Goal: Transaction & Acquisition: Purchase product/service

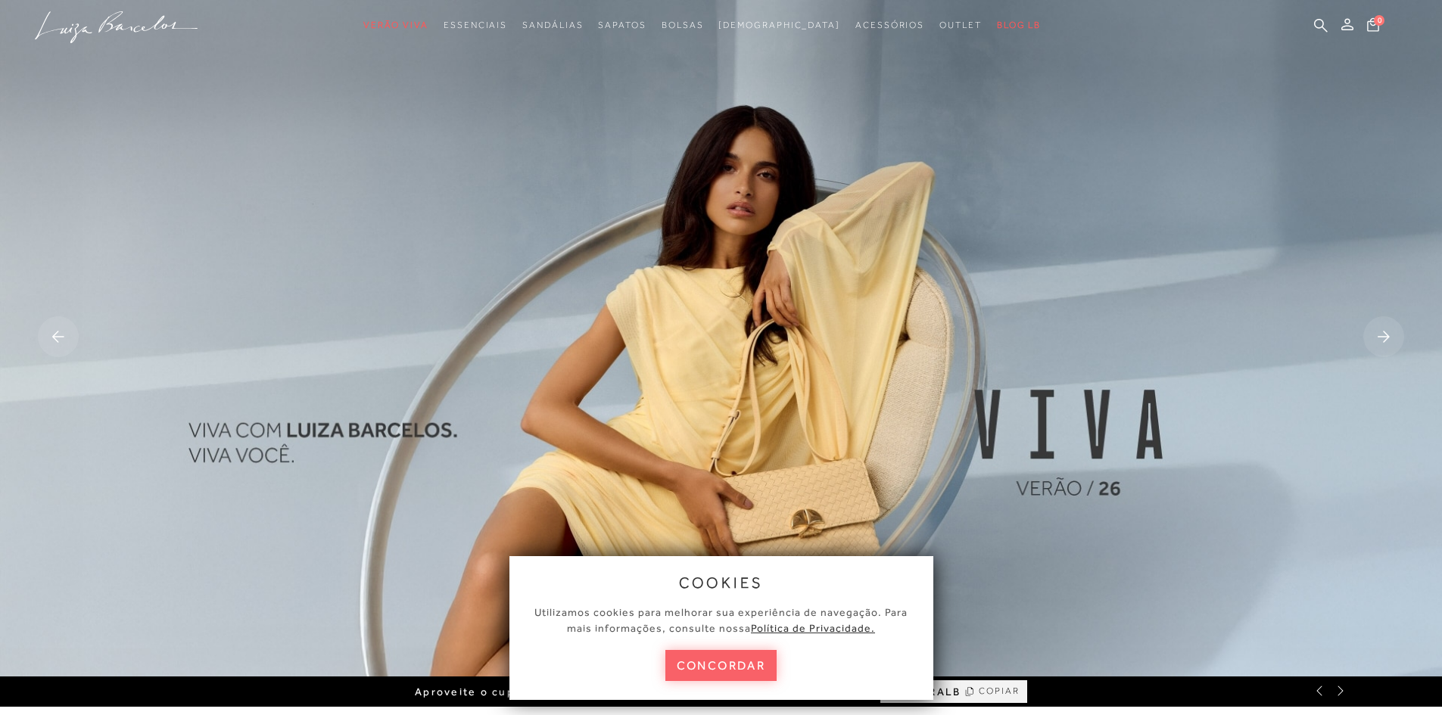
click at [741, 666] on button "concordar" at bounding box center [722, 665] width 112 height 31
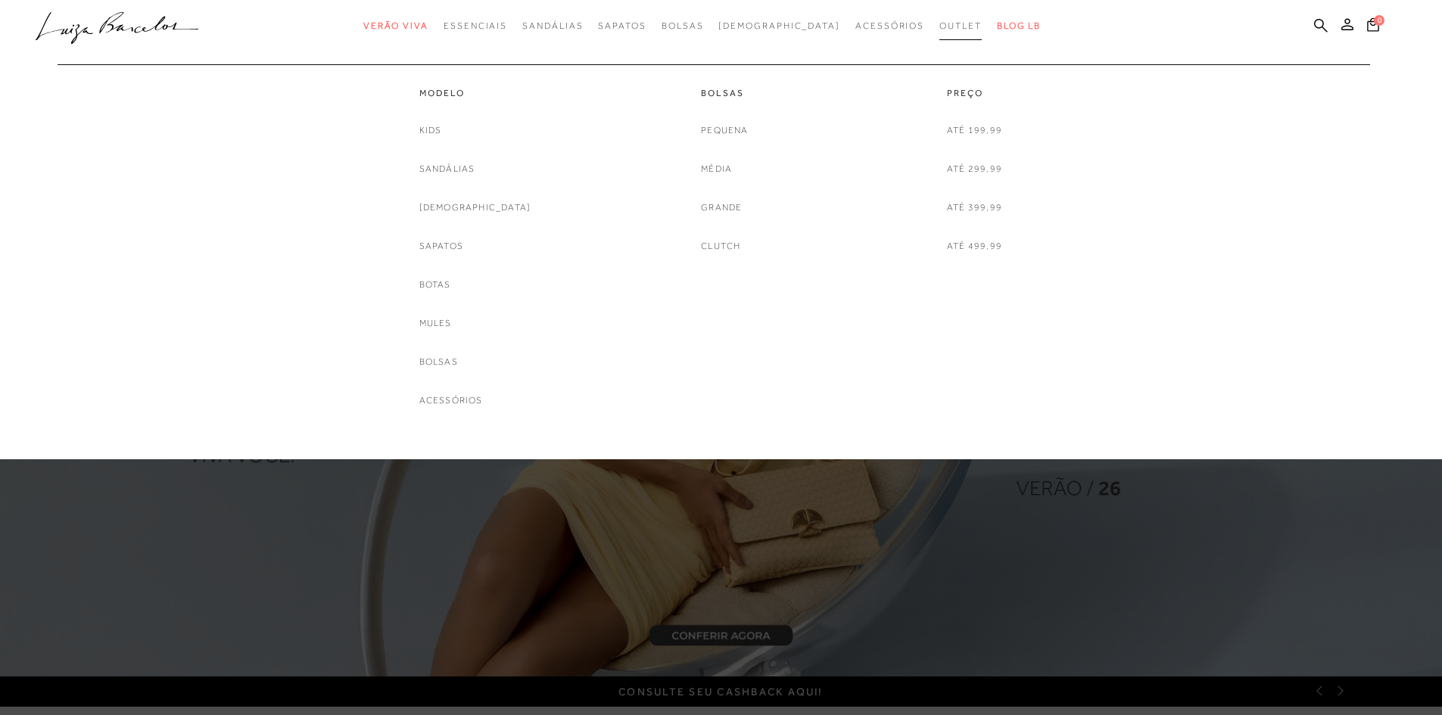
click at [940, 26] on span "Outlet" at bounding box center [961, 25] width 42 height 11
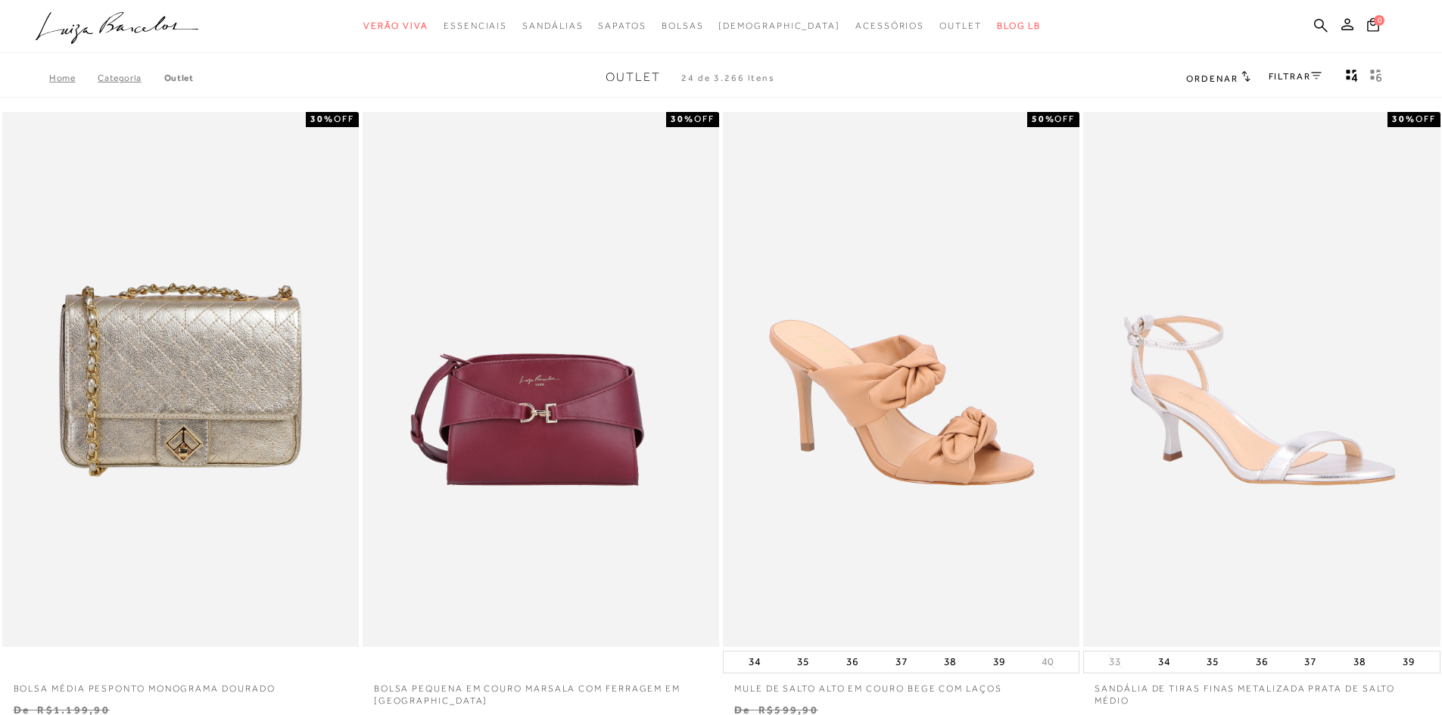
click at [1292, 73] on link "FILTRAR" at bounding box center [1295, 76] width 53 height 11
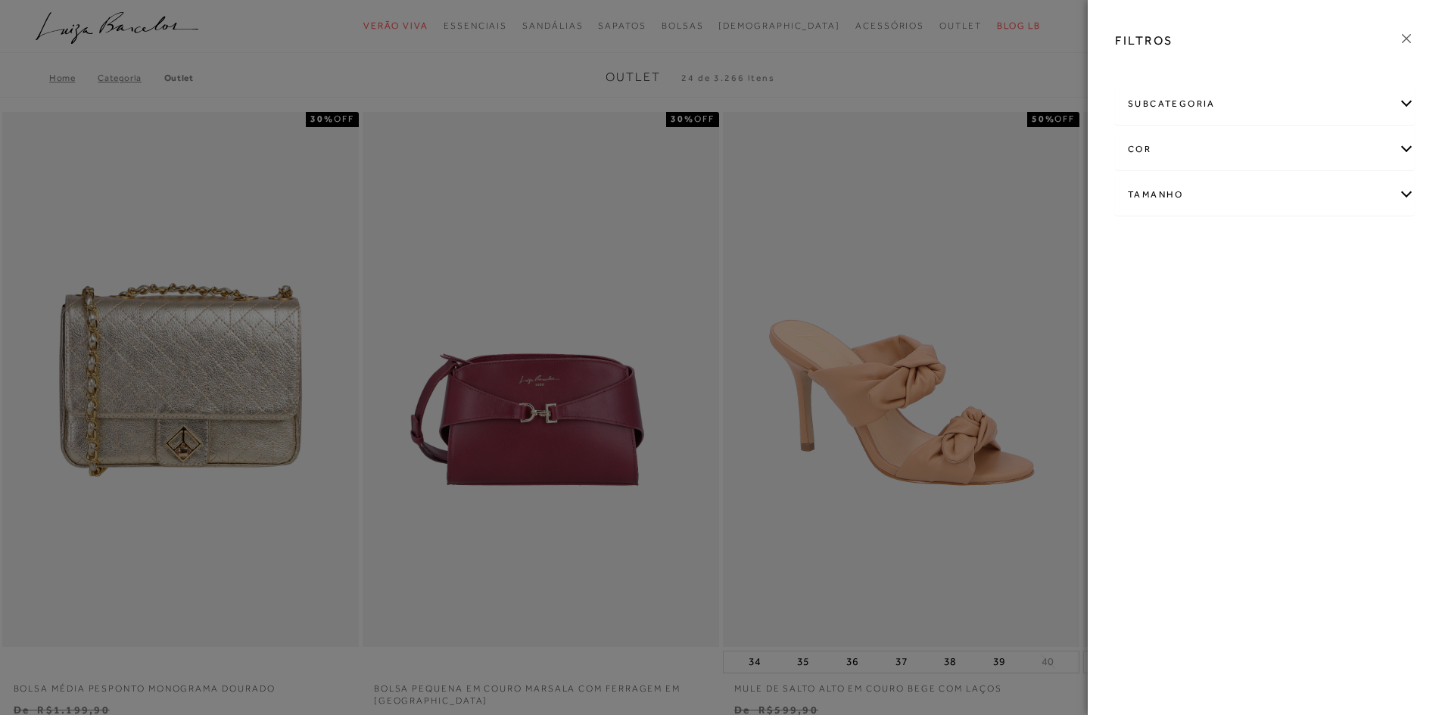
click at [1223, 184] on div "Tamanho" at bounding box center [1265, 195] width 298 height 40
click at [1142, 312] on link "Ver mais..." at bounding box center [1156, 309] width 41 height 11
click at [1294, 360] on label "41" at bounding box center [1287, 364] width 35 height 33
click at [1282, 360] on input "41" at bounding box center [1274, 366] width 15 height 15
checkbox input "true"
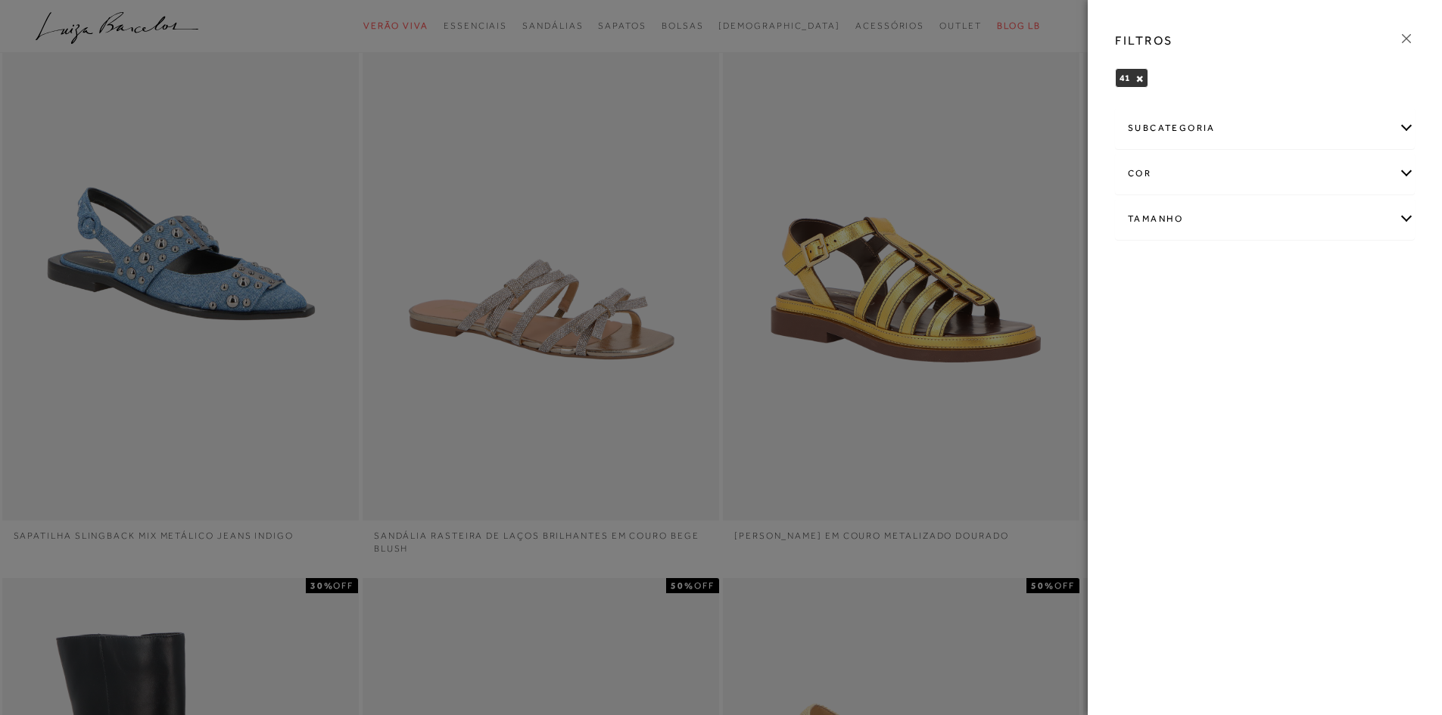
scroll to position [151, 0]
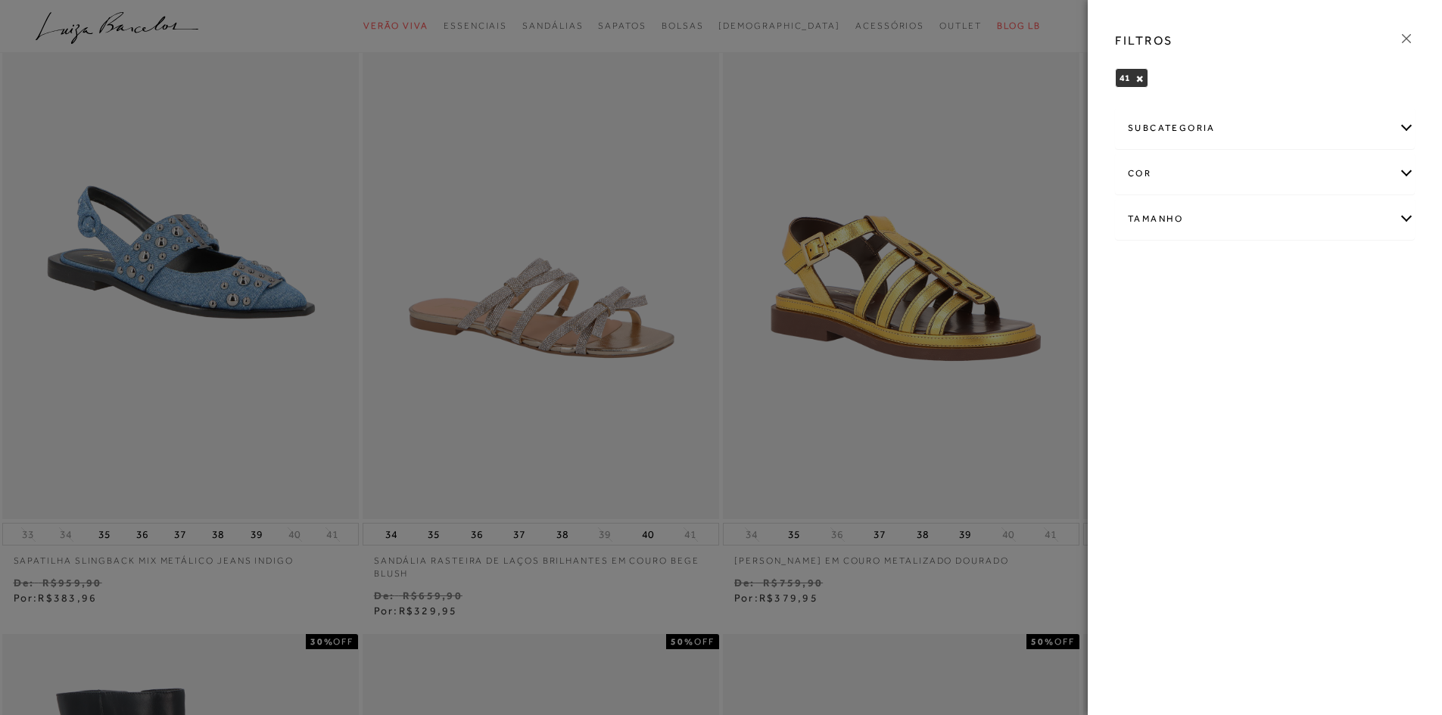
click at [1405, 36] on icon at bounding box center [1406, 38] width 17 height 17
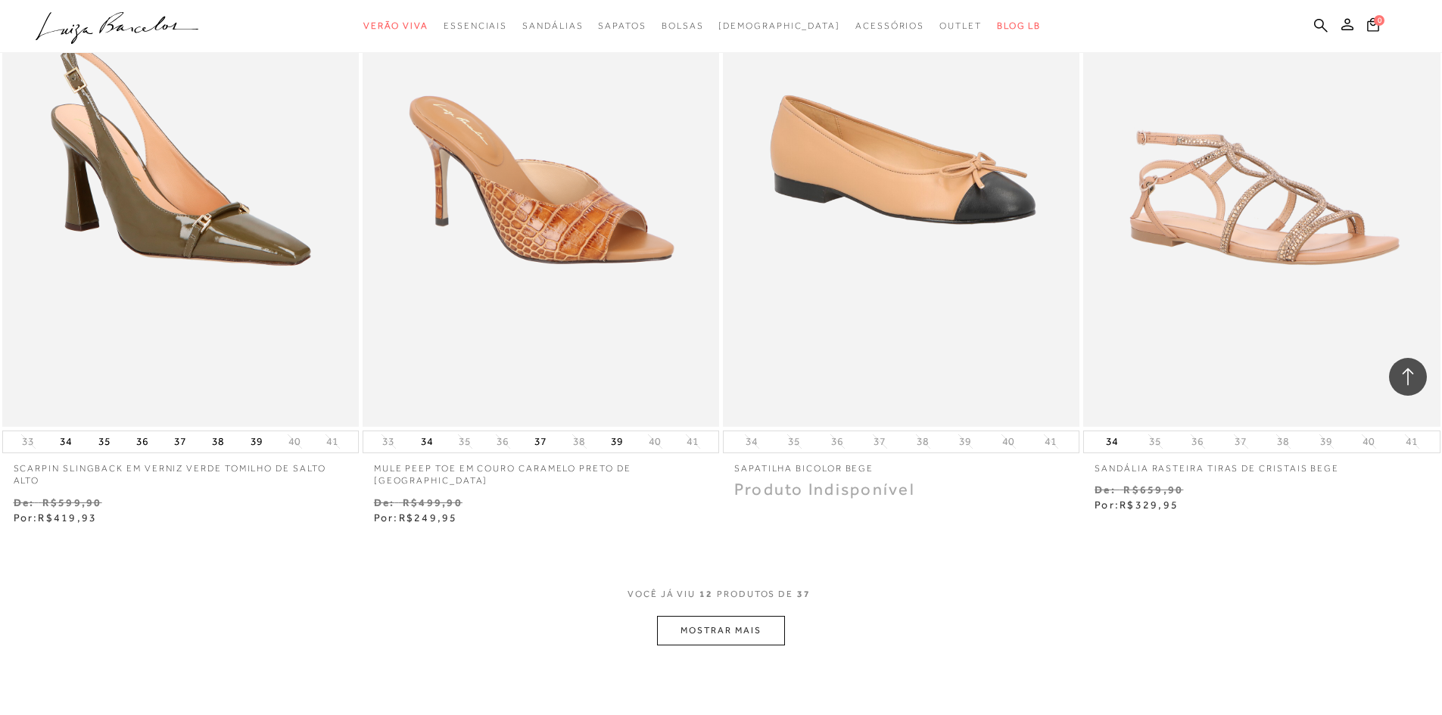
scroll to position [1741, 0]
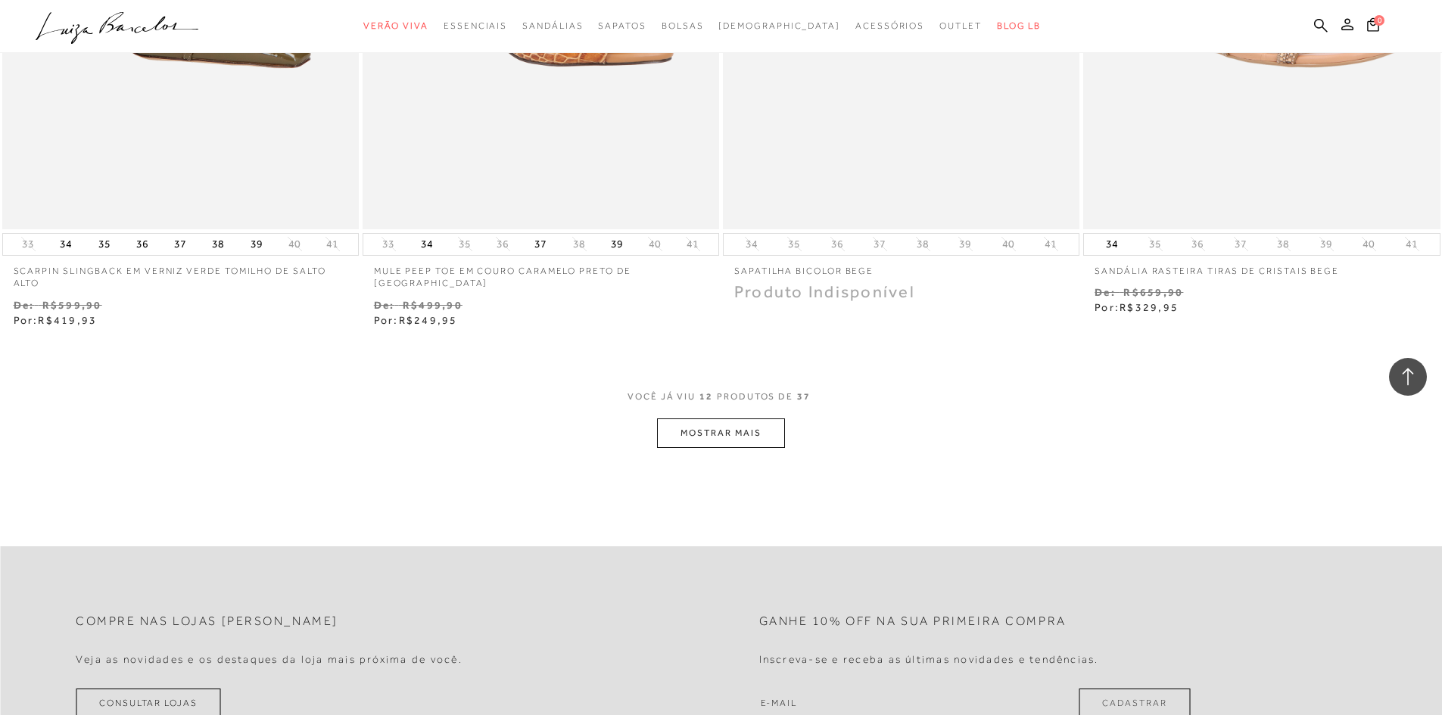
click at [697, 421] on button "MOSTRAR MAIS" at bounding box center [720, 434] width 127 height 30
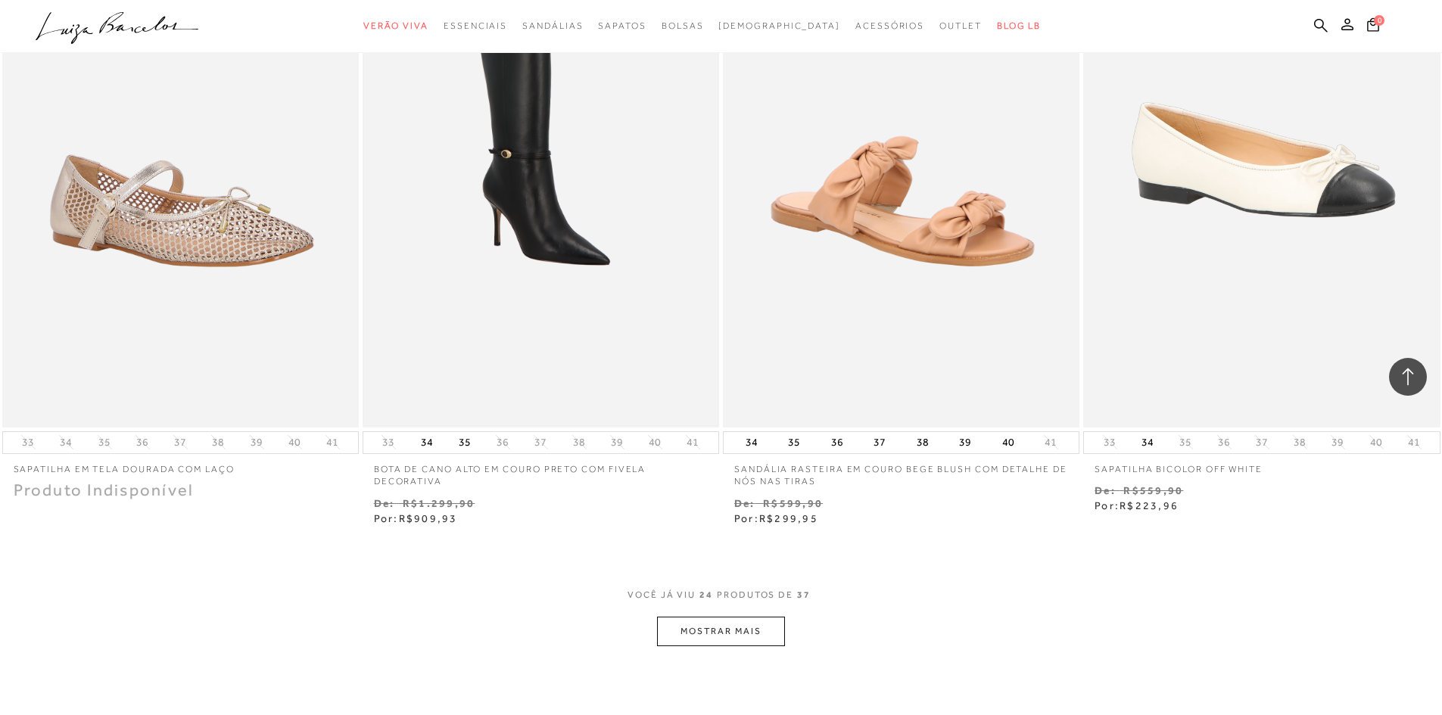
scroll to position [3861, 0]
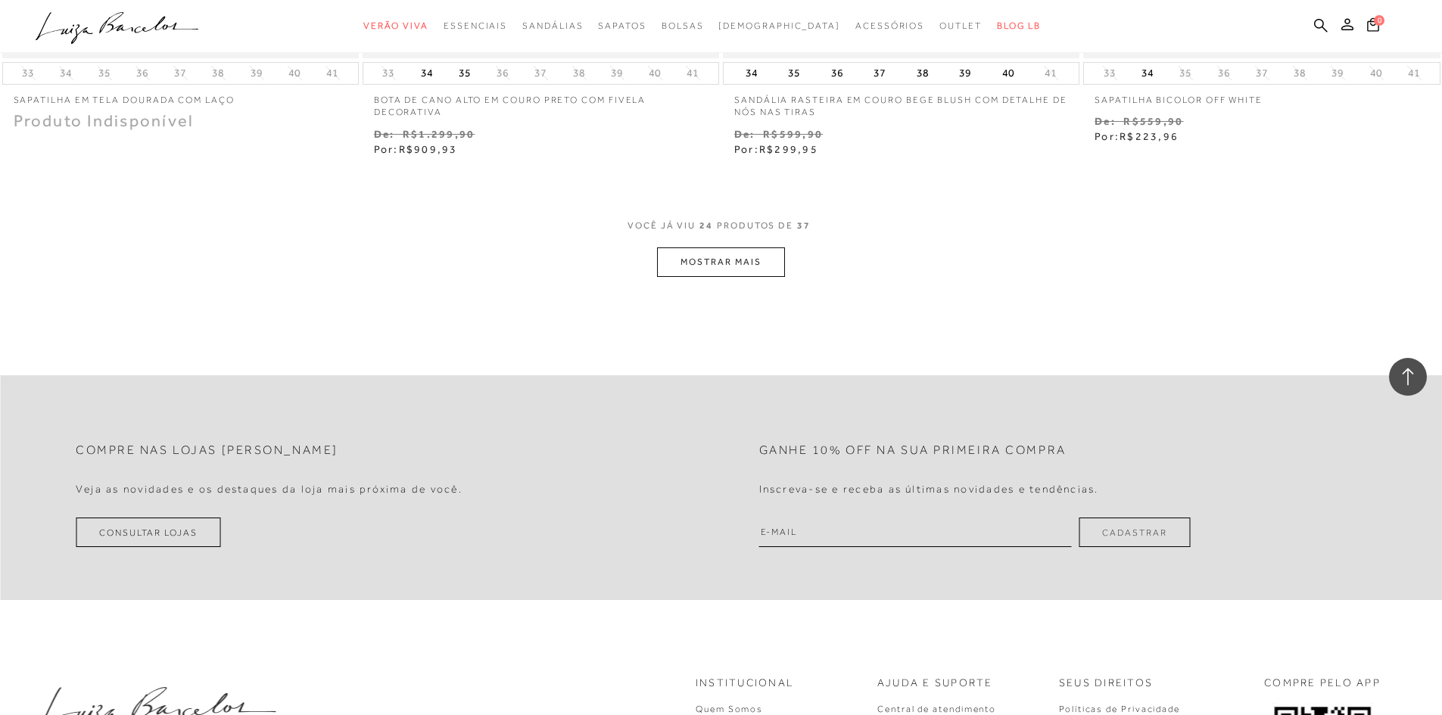
click at [747, 263] on button "MOSTRAR MAIS" at bounding box center [720, 263] width 127 height 30
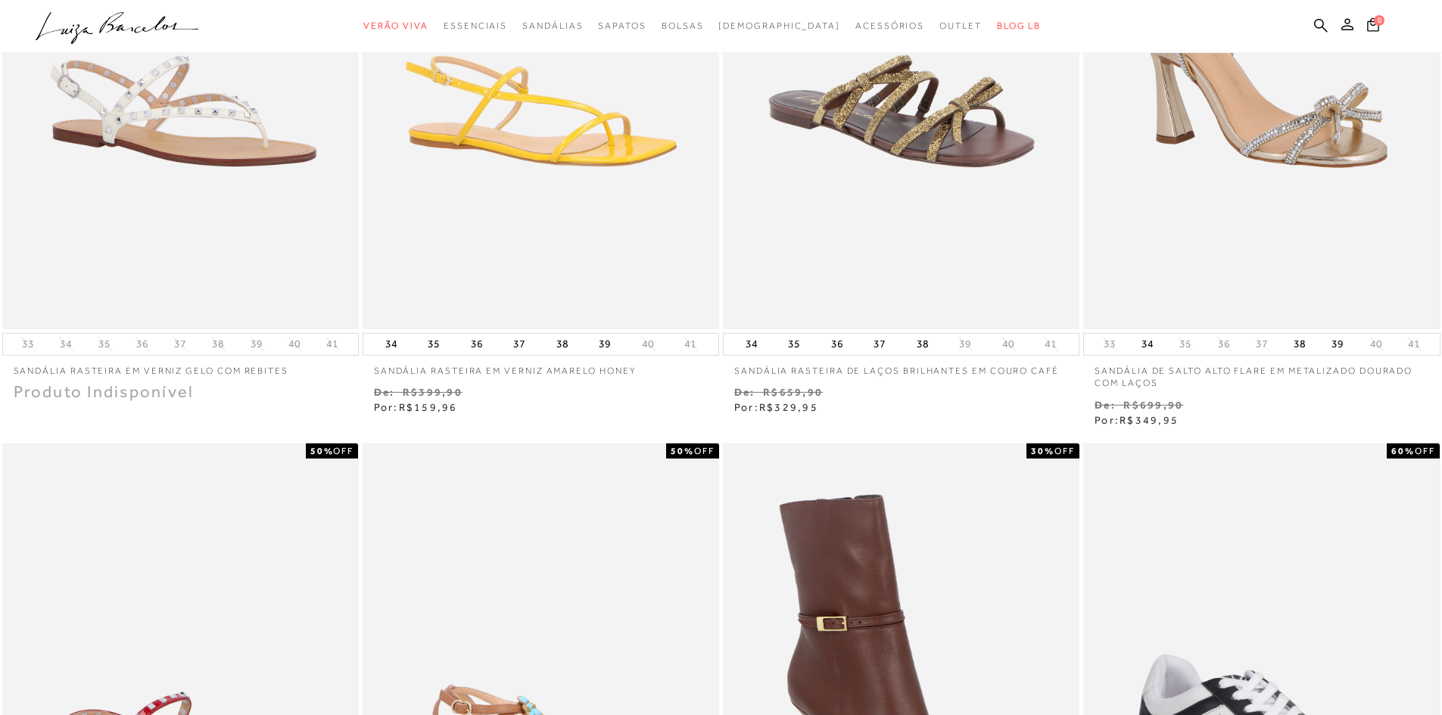
scroll to position [0, 0]
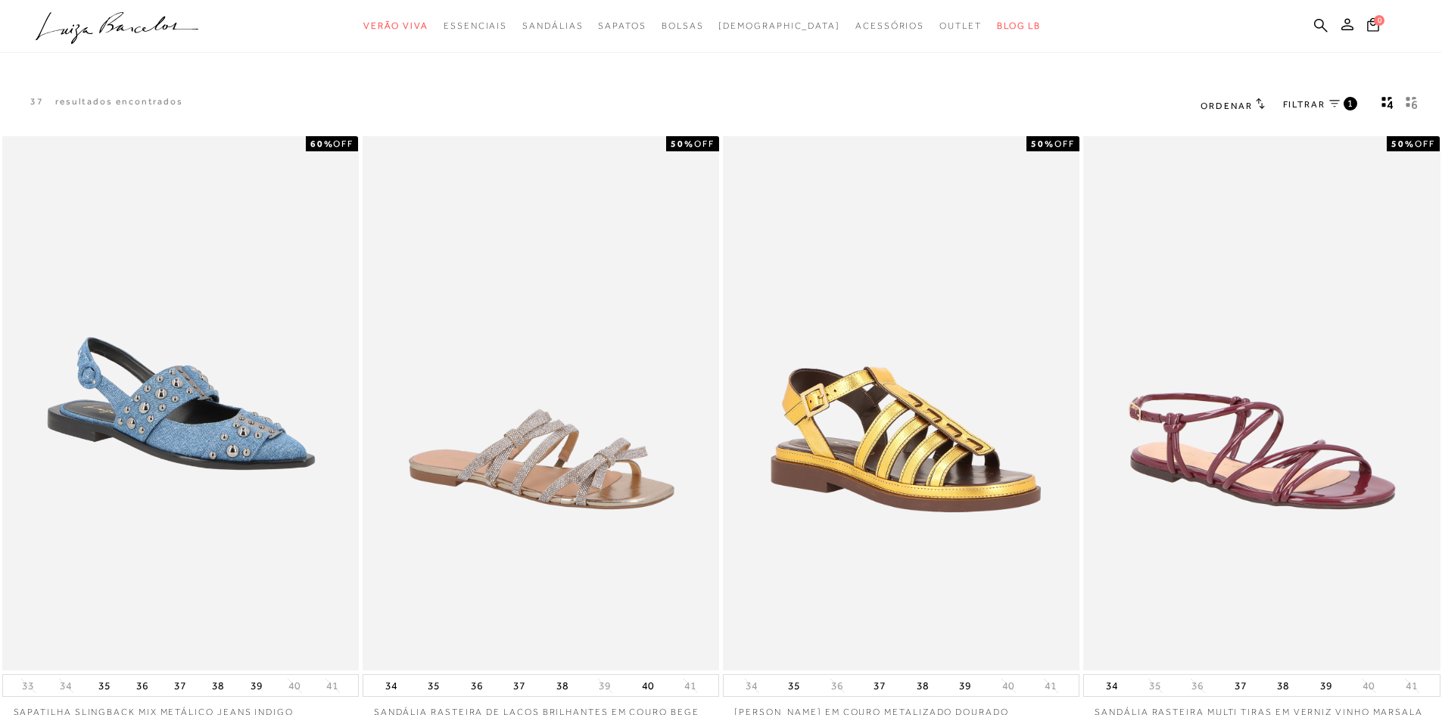
click at [1342, 101] on link "FILTRAR 1" at bounding box center [1320, 105] width 74 height 17
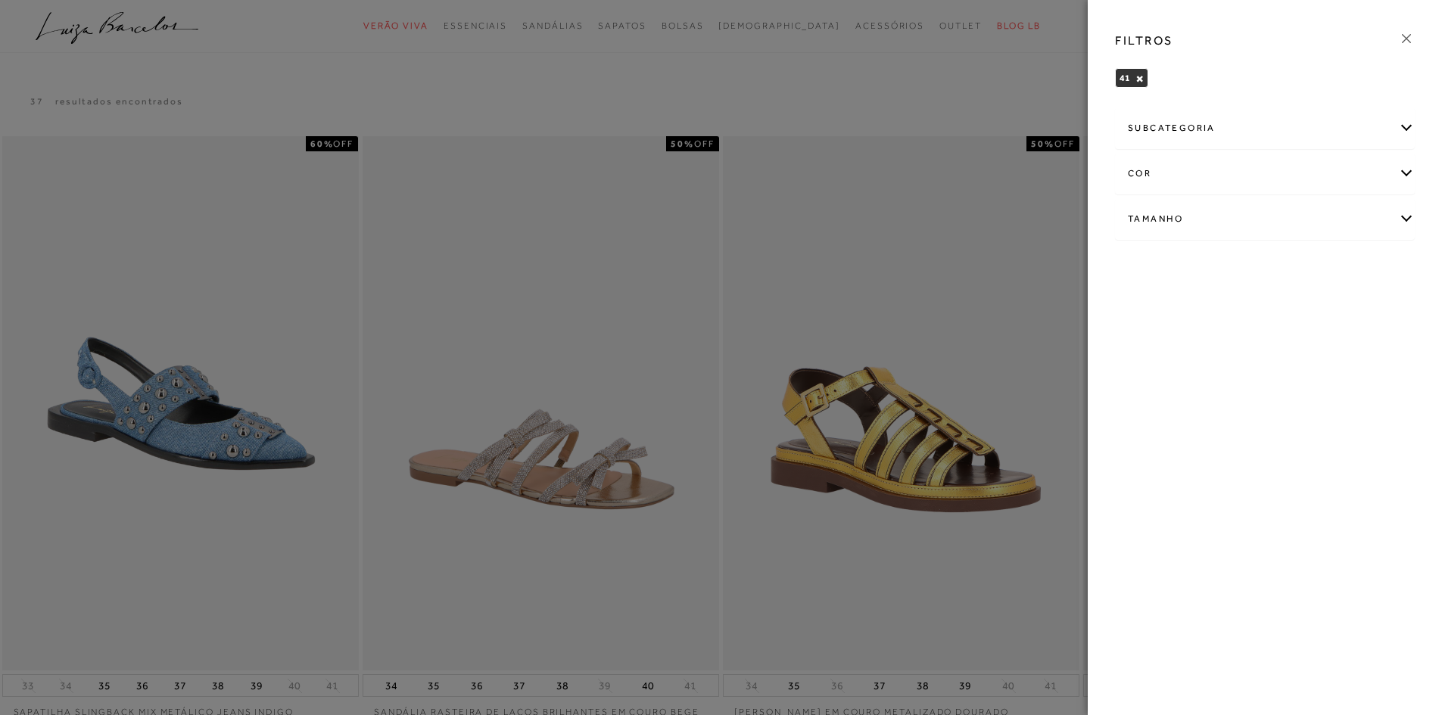
click at [1259, 215] on div "Tamanho" at bounding box center [1265, 219] width 298 height 40
click at [1297, 398] on label "41" at bounding box center [1287, 389] width 35 height 33
click at [1282, 398] on input "41" at bounding box center [1274, 390] width 15 height 15
checkbox input "false"
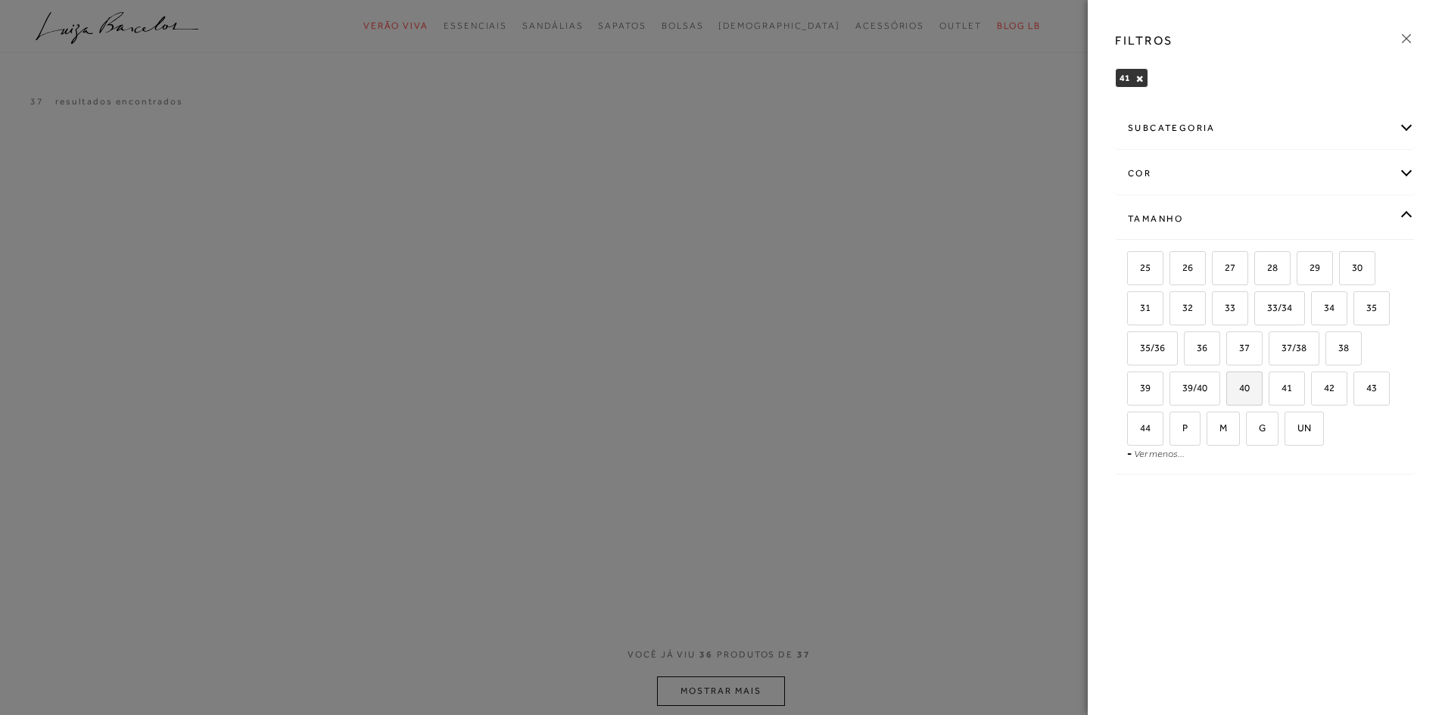
click at [1257, 392] on label "40" at bounding box center [1244, 389] width 35 height 33
click at [1239, 392] on input "40" at bounding box center [1231, 390] width 15 height 15
checkbox input "true"
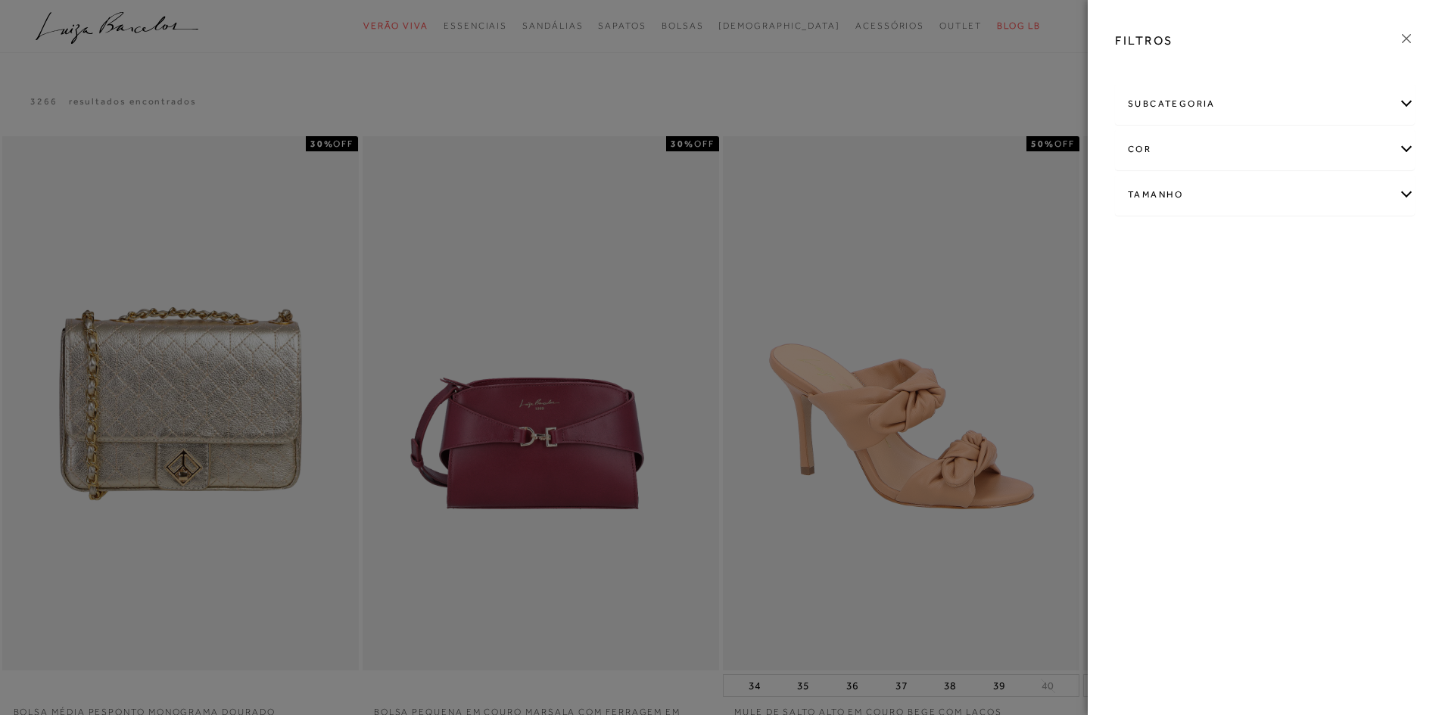
click at [1406, 35] on icon at bounding box center [1406, 38] width 17 height 17
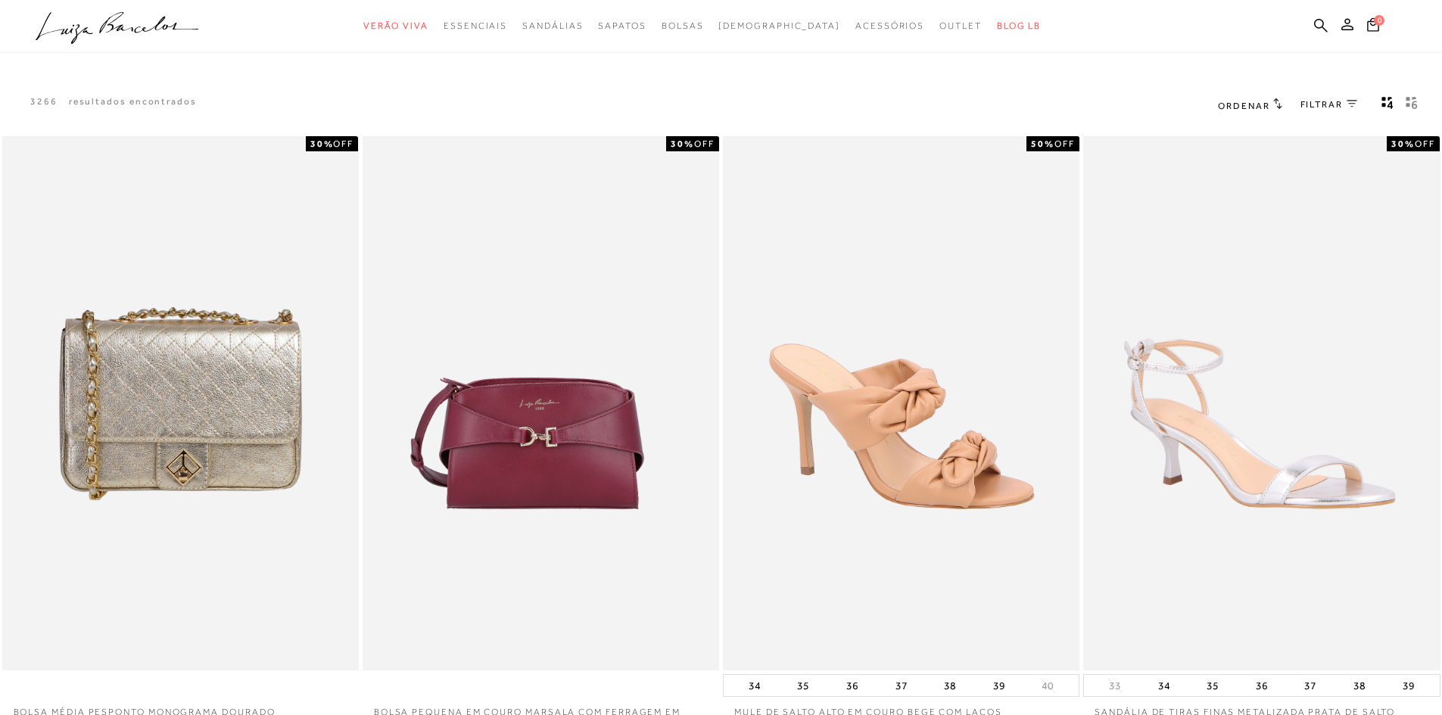
click at [1330, 102] on span "FILTRAR" at bounding box center [1322, 104] width 42 height 13
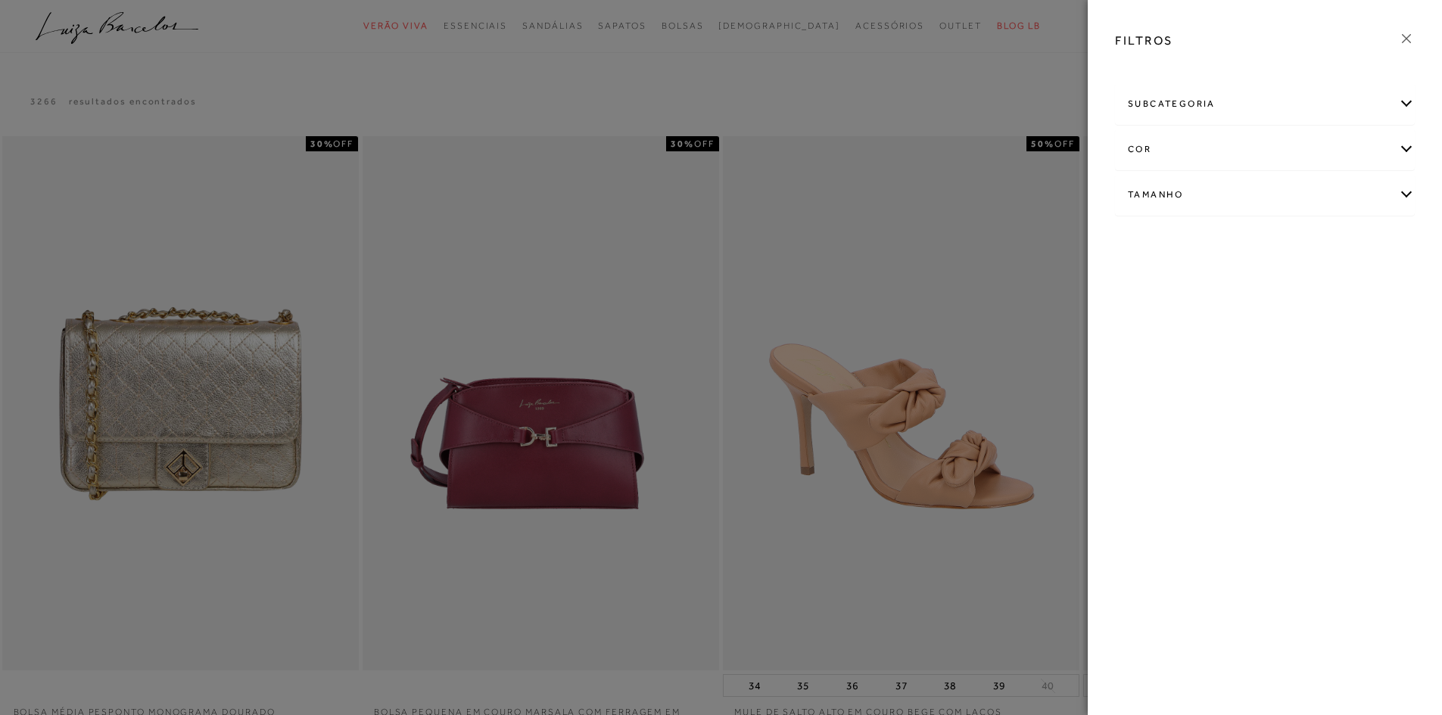
click at [1199, 184] on div "Tamanho" at bounding box center [1265, 195] width 298 height 40
click at [1252, 369] on label "40" at bounding box center [1244, 364] width 35 height 33
click at [1239, 369] on input "40" at bounding box center [1231, 366] width 15 height 15
checkbox input "true"
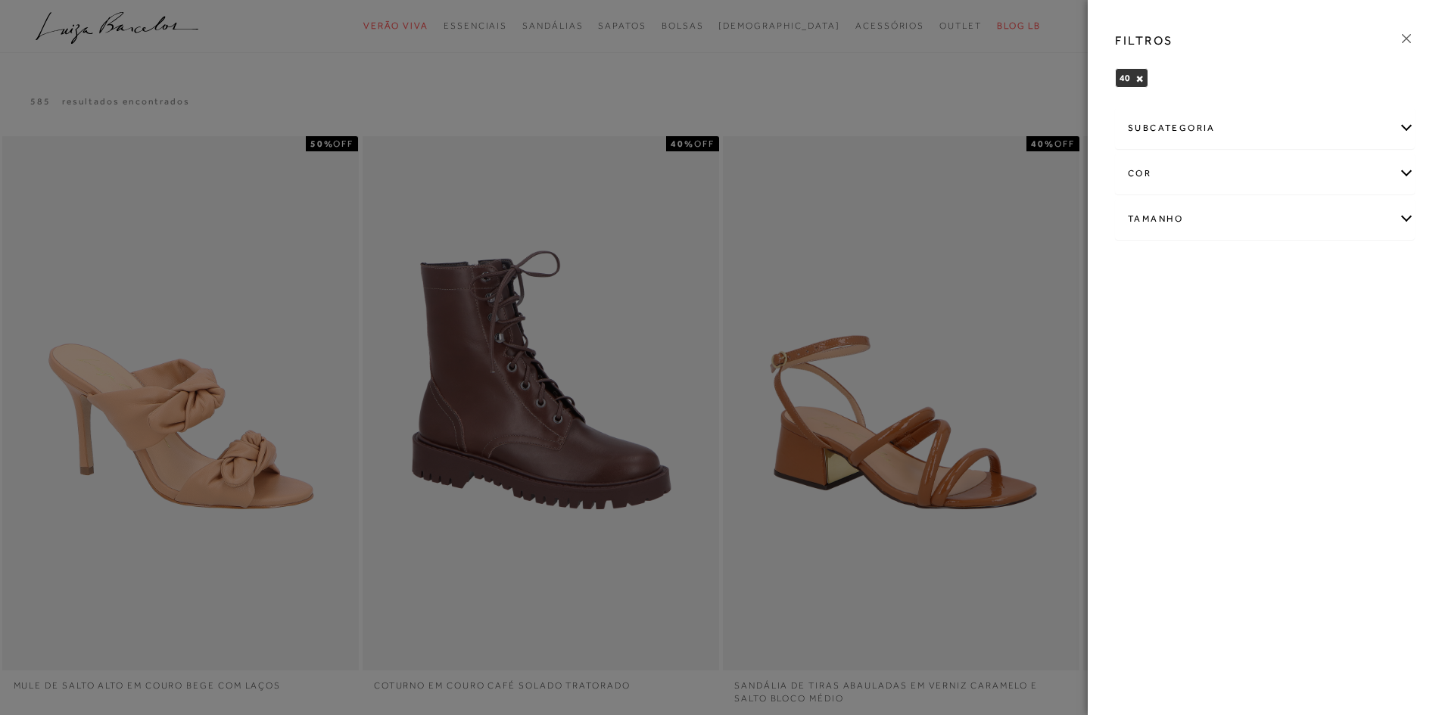
click at [1408, 35] on icon at bounding box center [1406, 38] width 17 height 17
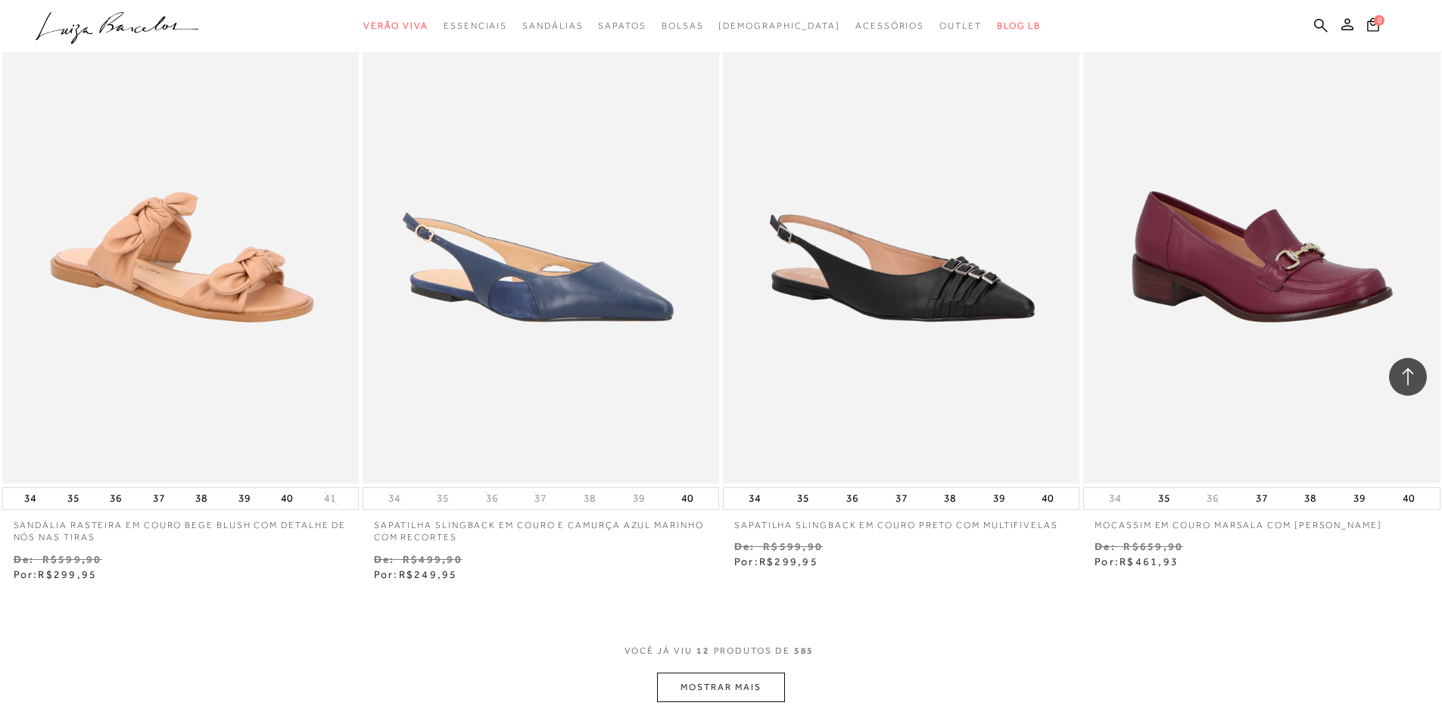
scroll to position [1590, 0]
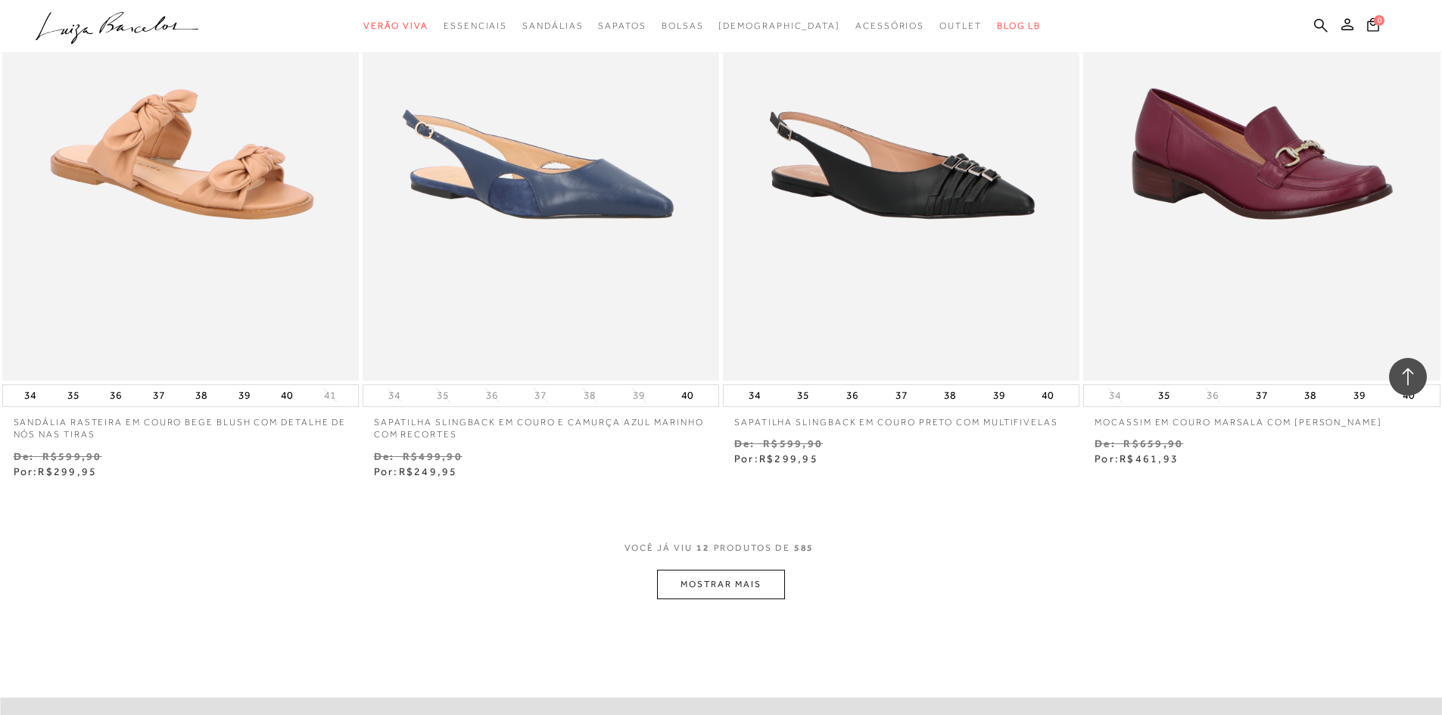
click at [727, 573] on button "MOSTRAR MAIS" at bounding box center [720, 585] width 127 height 30
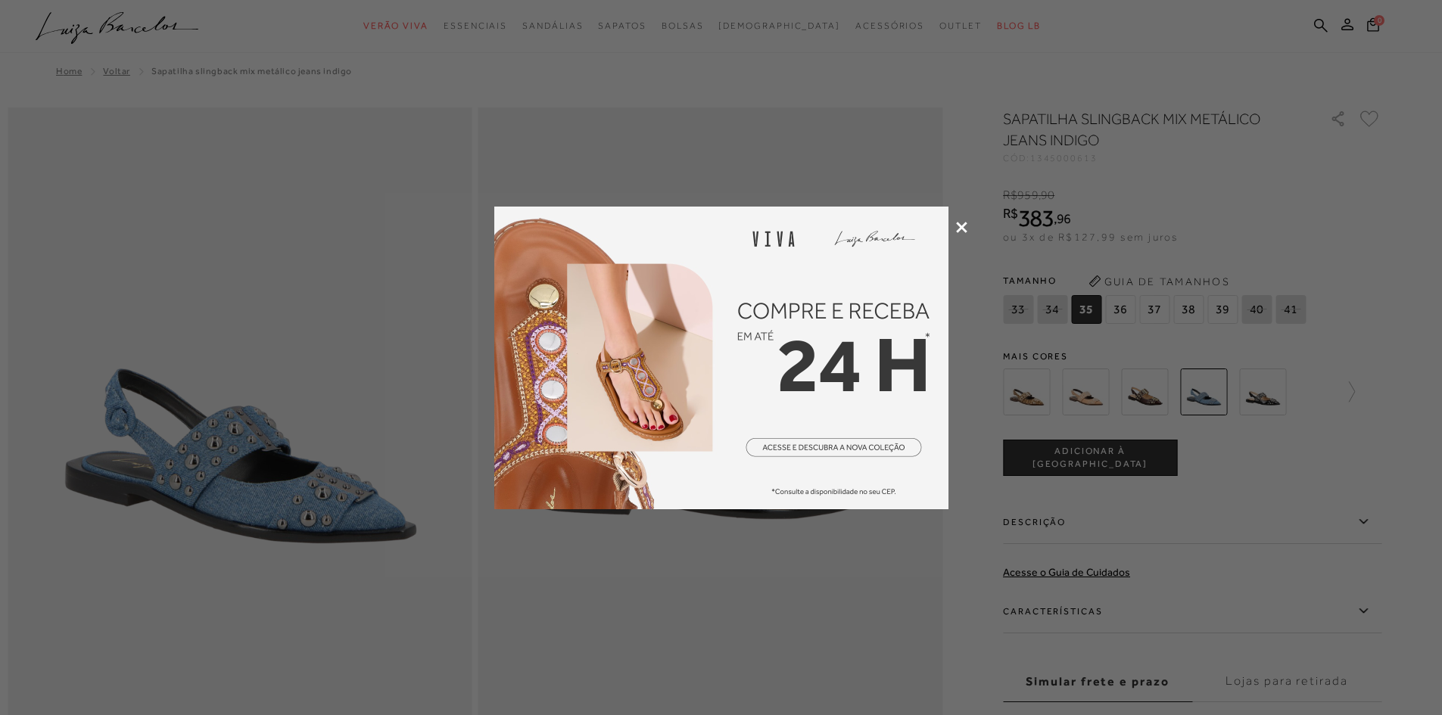
click at [954, 230] on div at bounding box center [721, 357] width 1442 height 715
click at [965, 226] on icon at bounding box center [961, 227] width 11 height 11
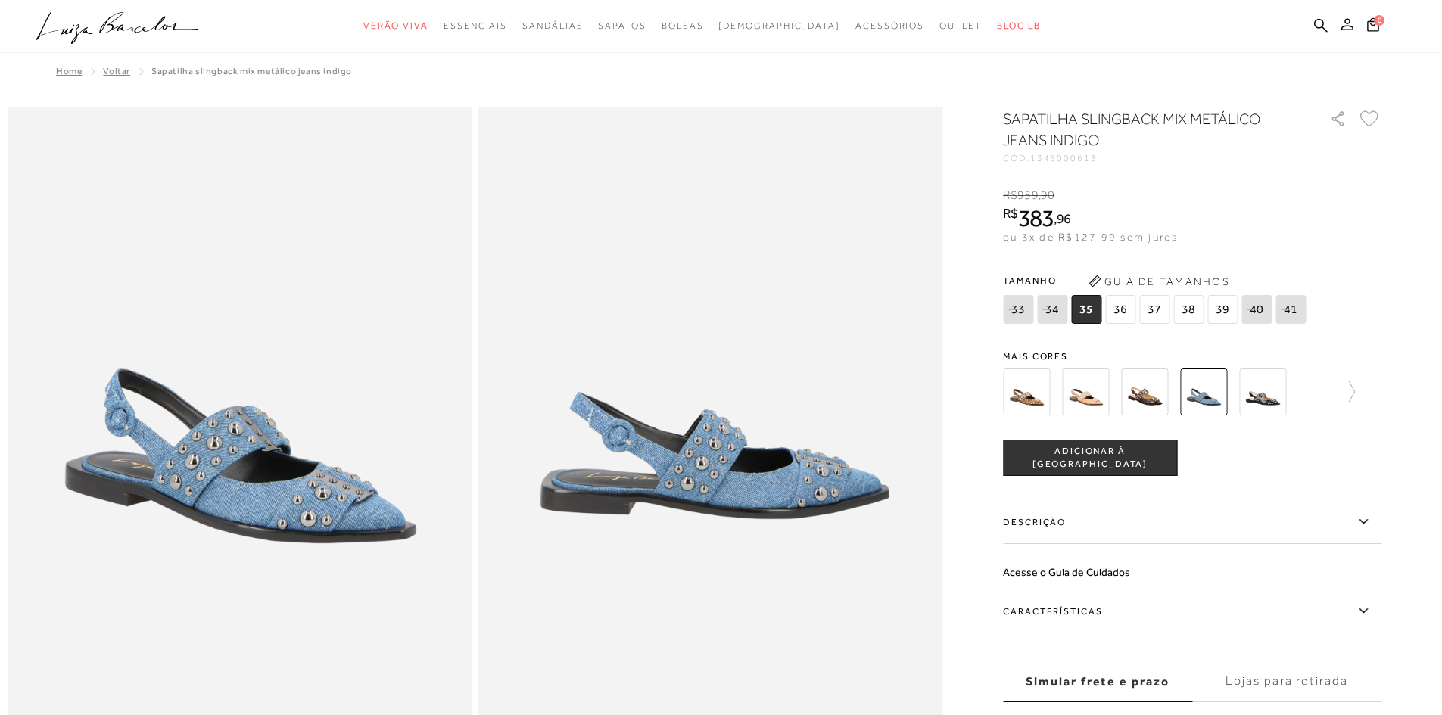
click at [1035, 397] on img at bounding box center [1026, 392] width 47 height 47
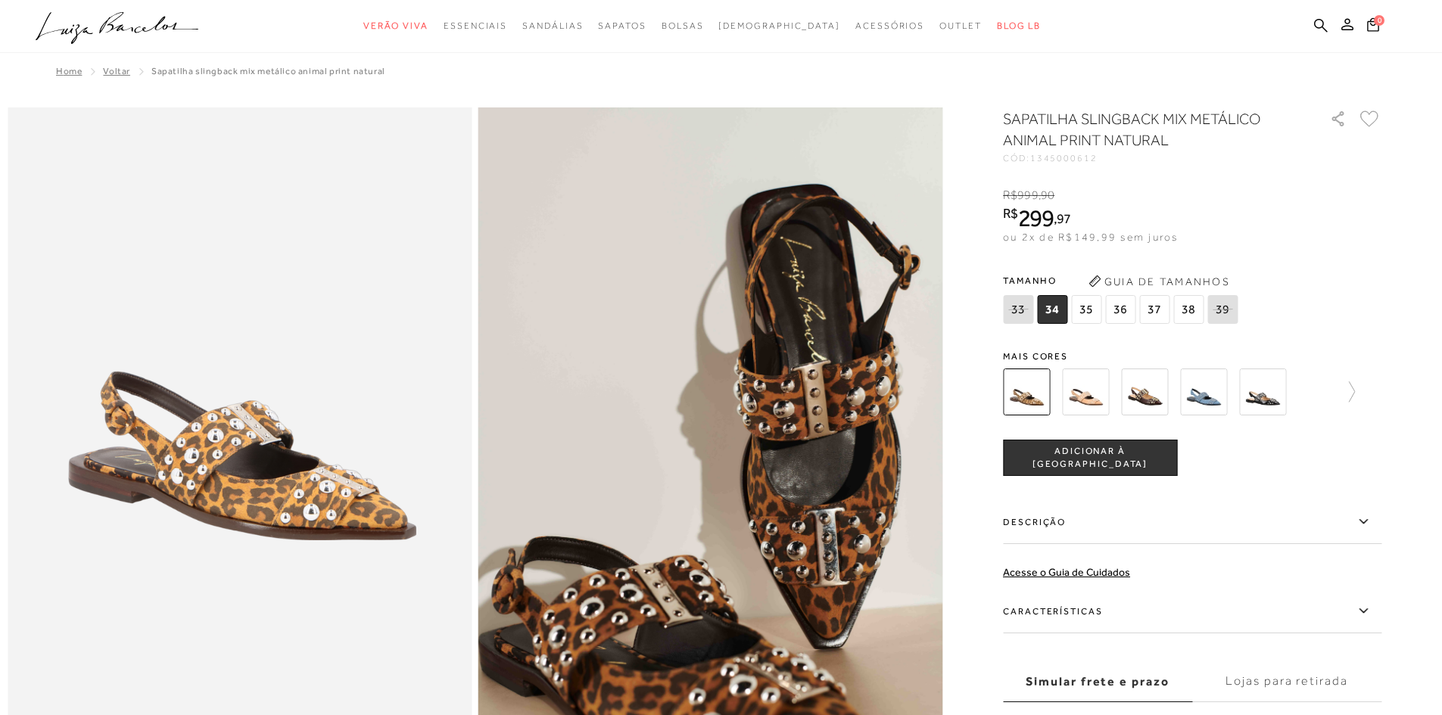
click at [1100, 384] on img at bounding box center [1085, 392] width 47 height 47
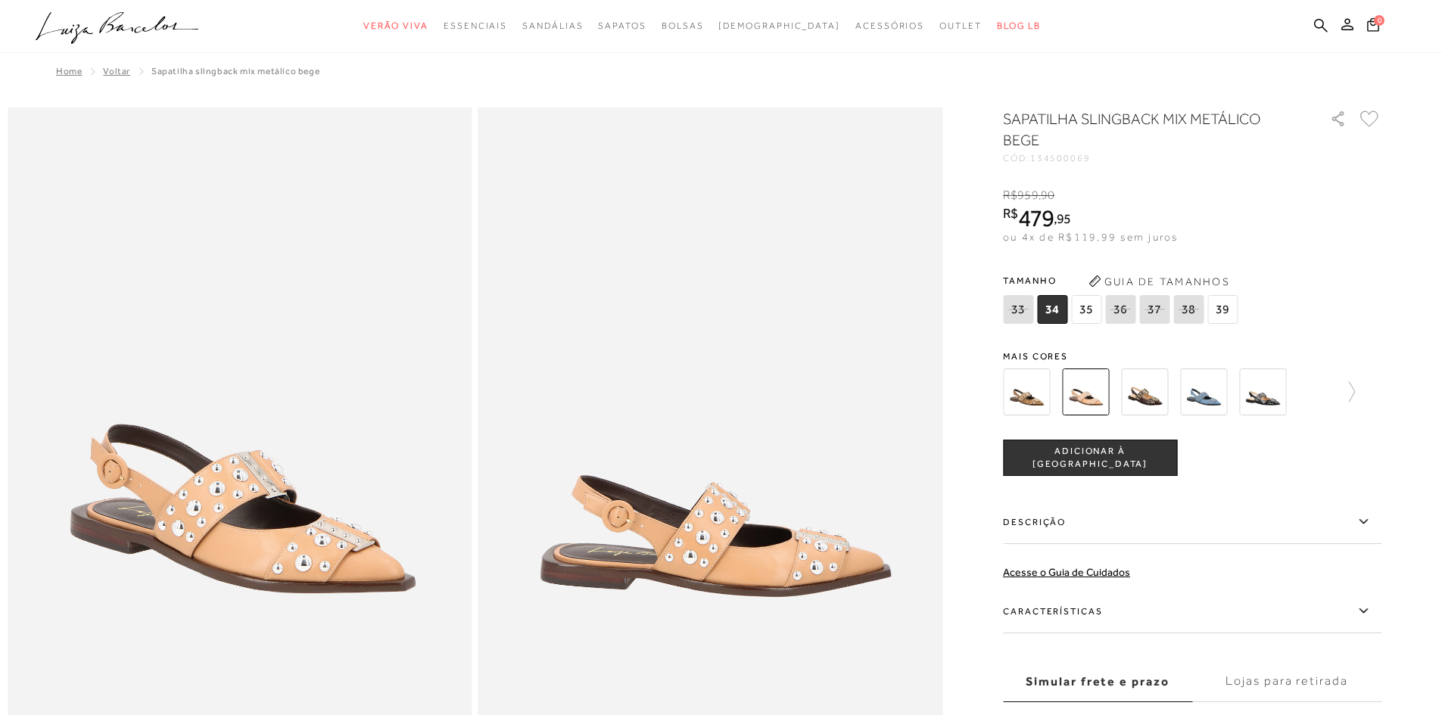
click at [1262, 388] on img at bounding box center [1262, 392] width 47 height 47
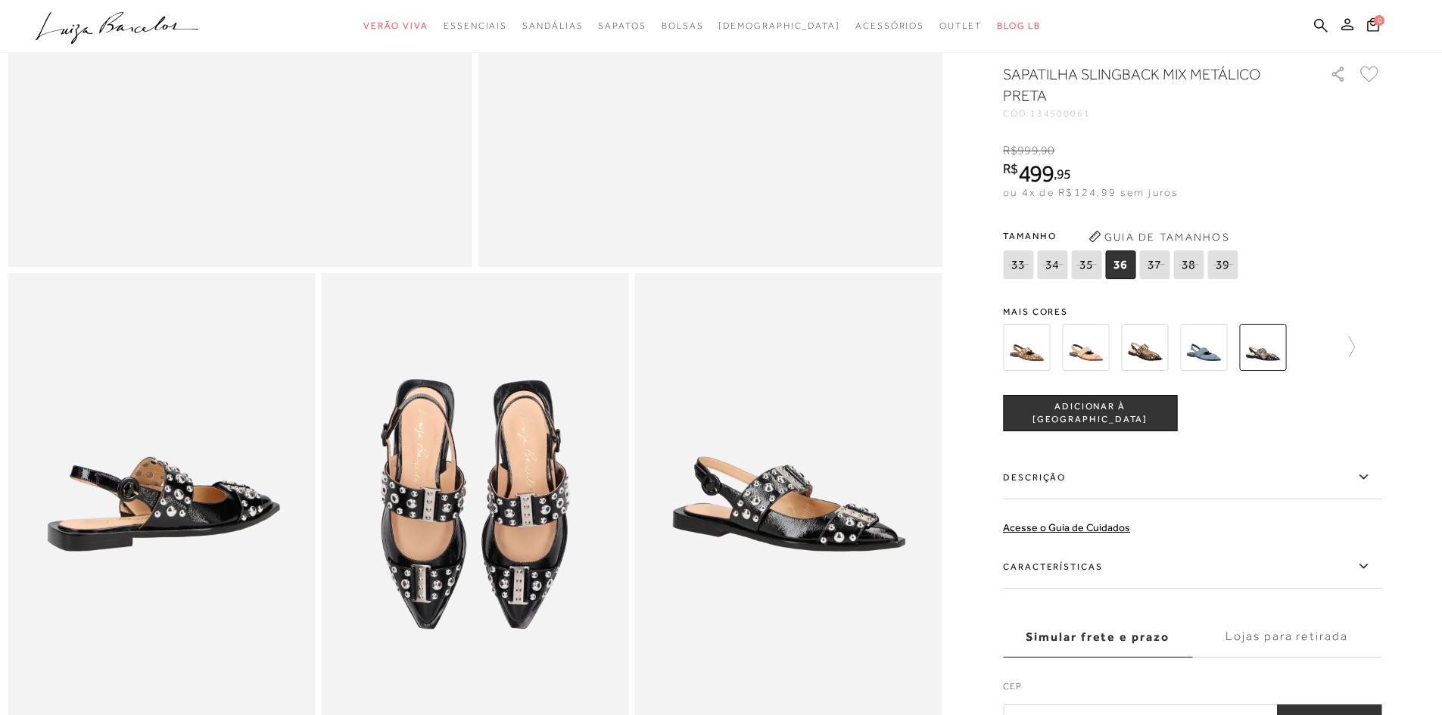
scroll to position [295, 0]
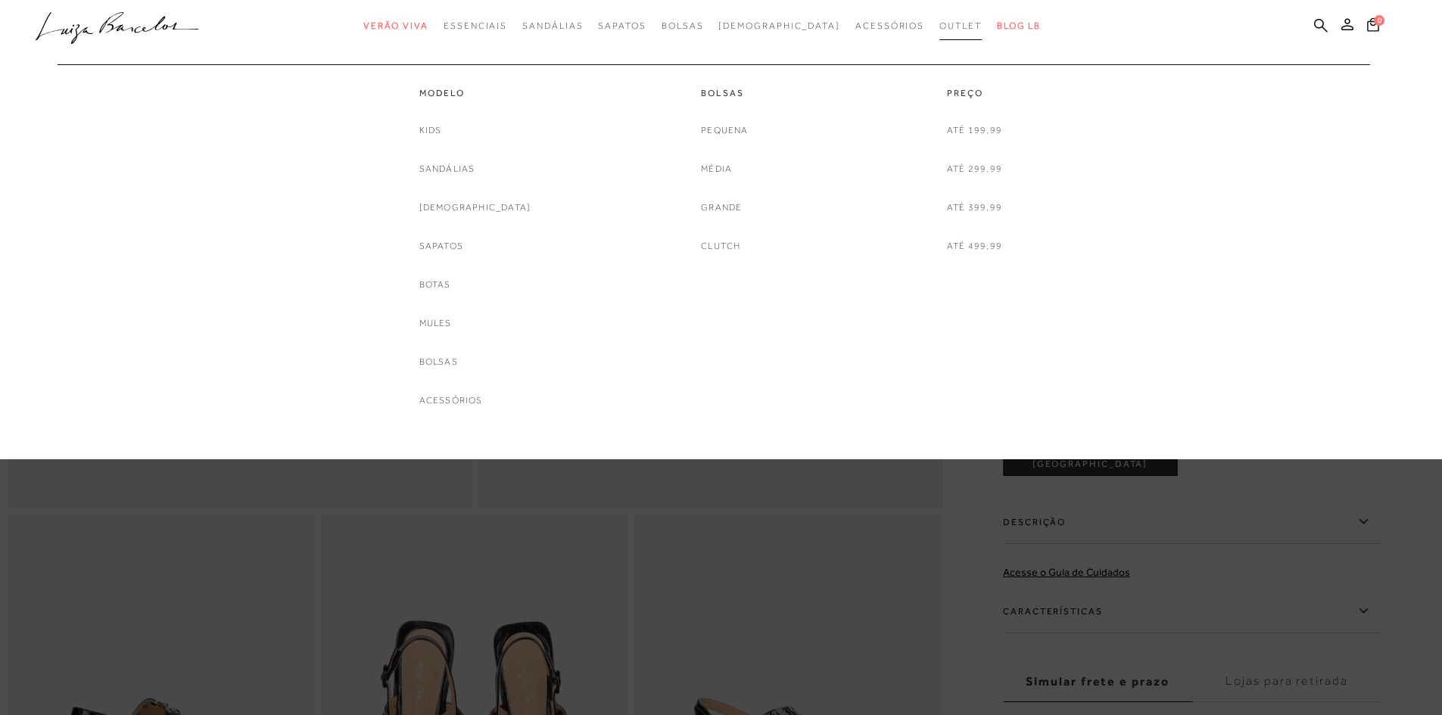
click at [940, 23] on span "Outlet" at bounding box center [961, 25] width 42 height 11
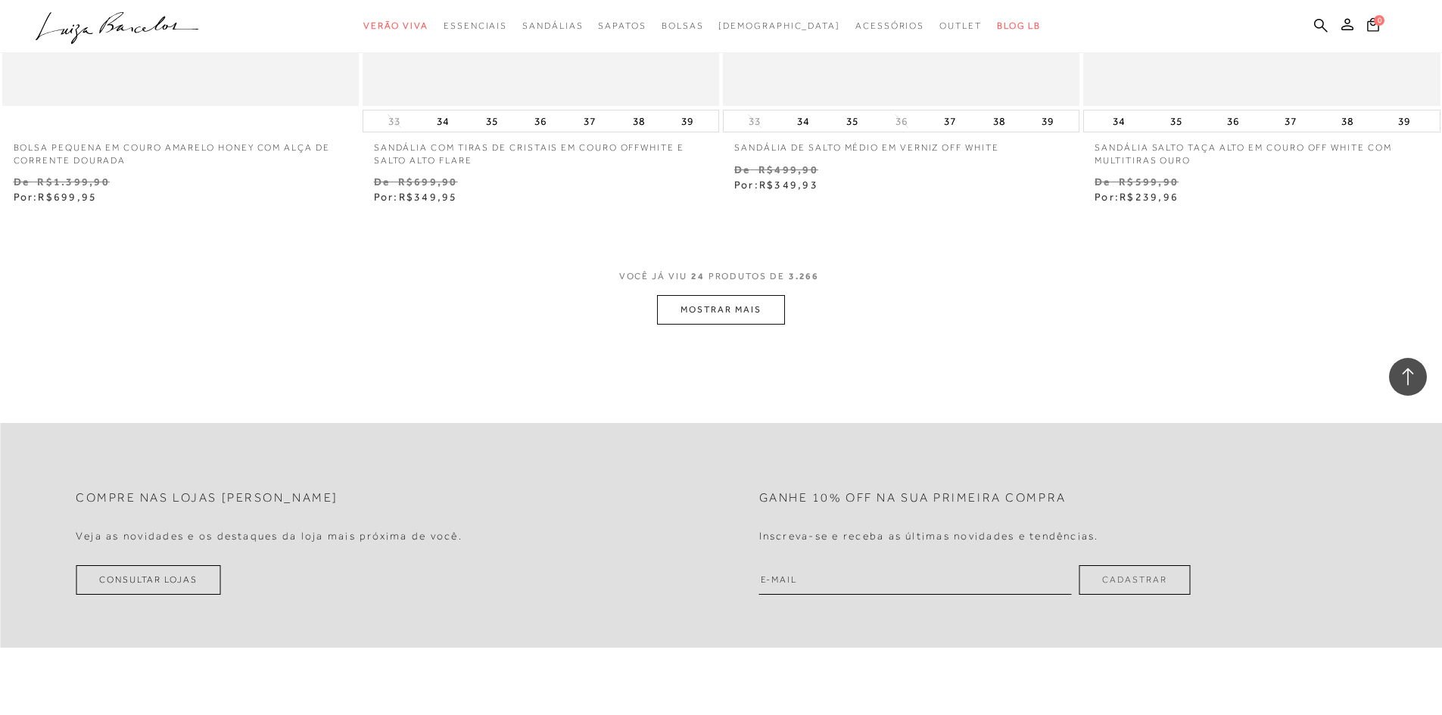
scroll to position [3861, 0]
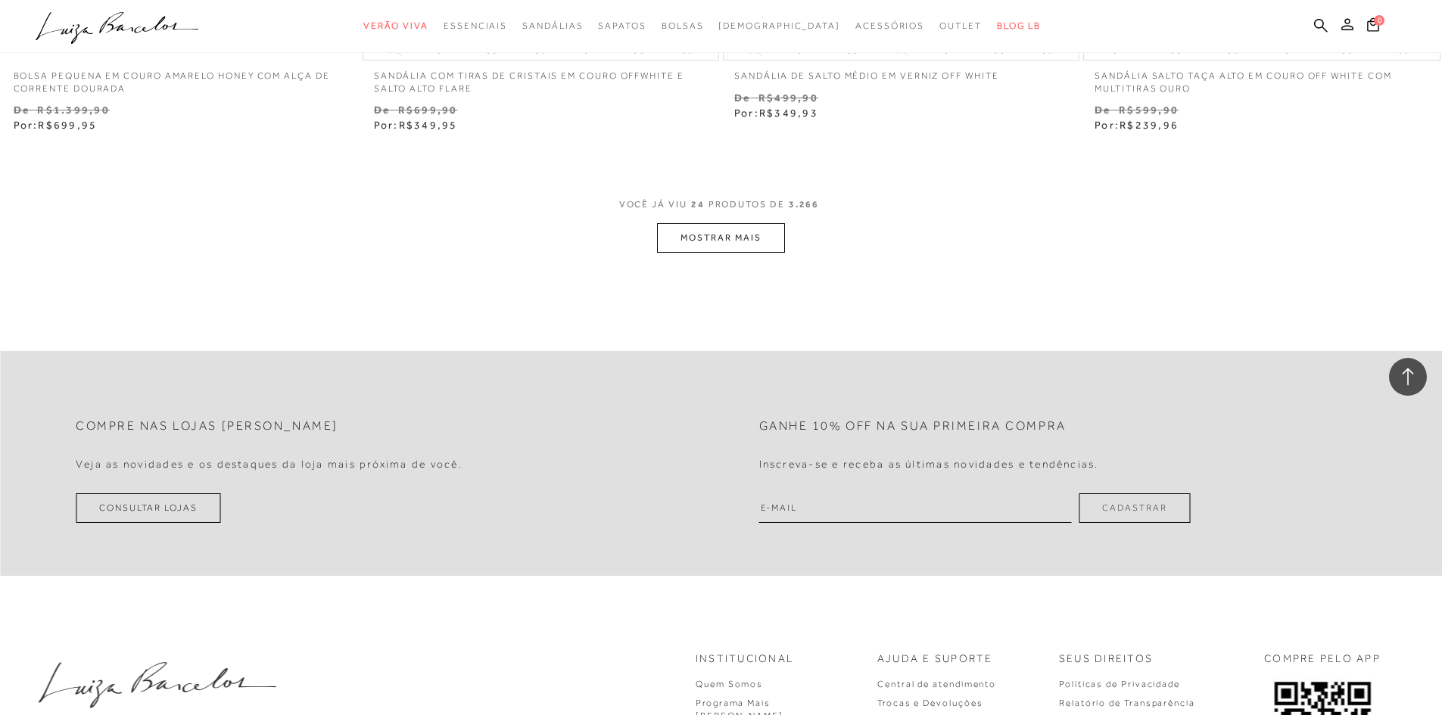
click at [749, 238] on button "MOSTRAR MAIS" at bounding box center [720, 238] width 127 height 30
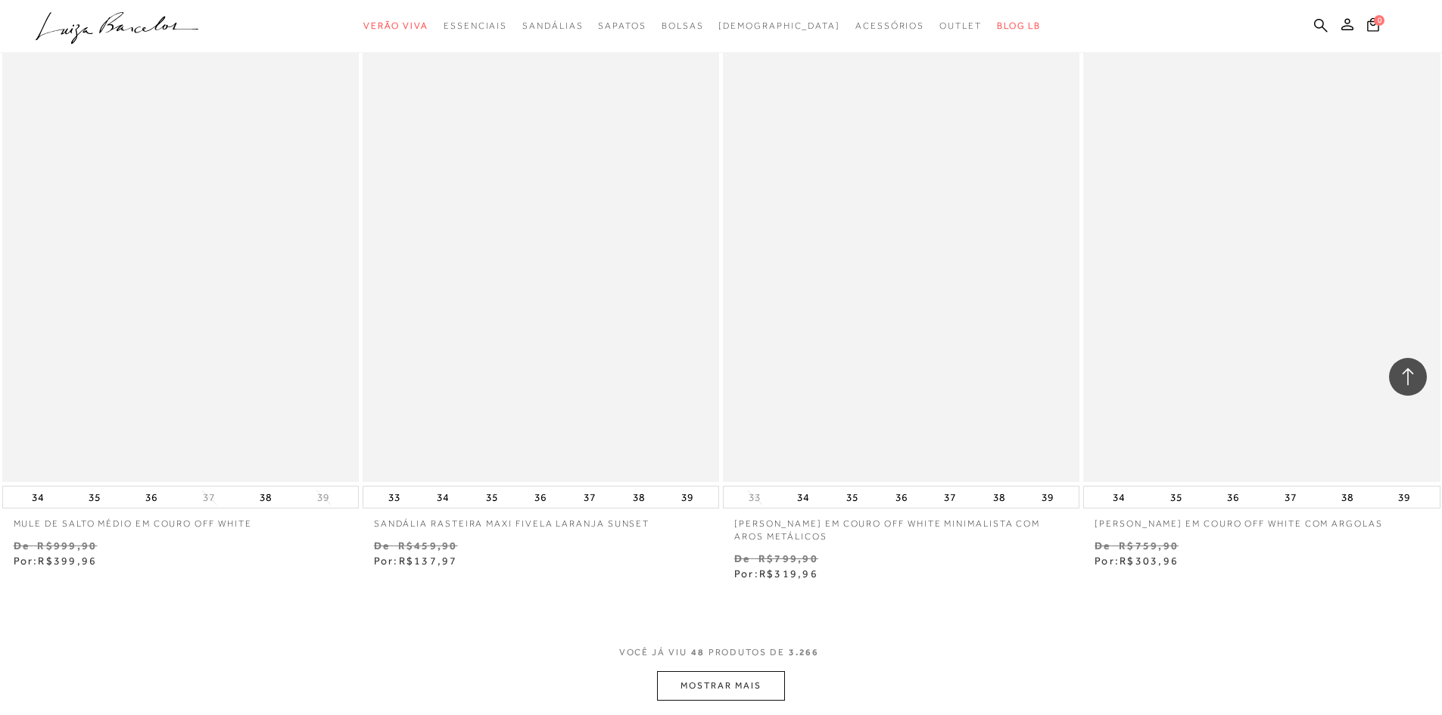
scroll to position [7647, 0]
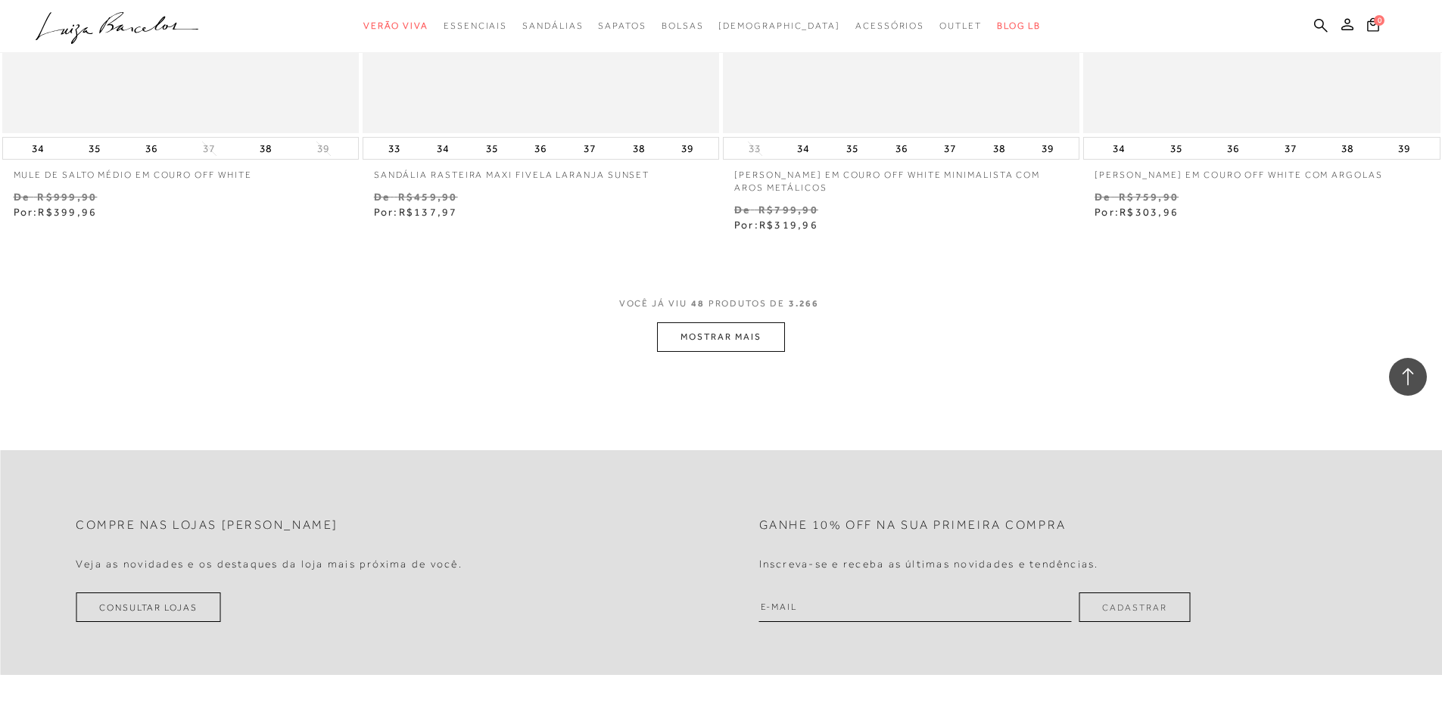
click at [685, 342] on button "MOSTRAR MAIS" at bounding box center [720, 338] width 127 height 30
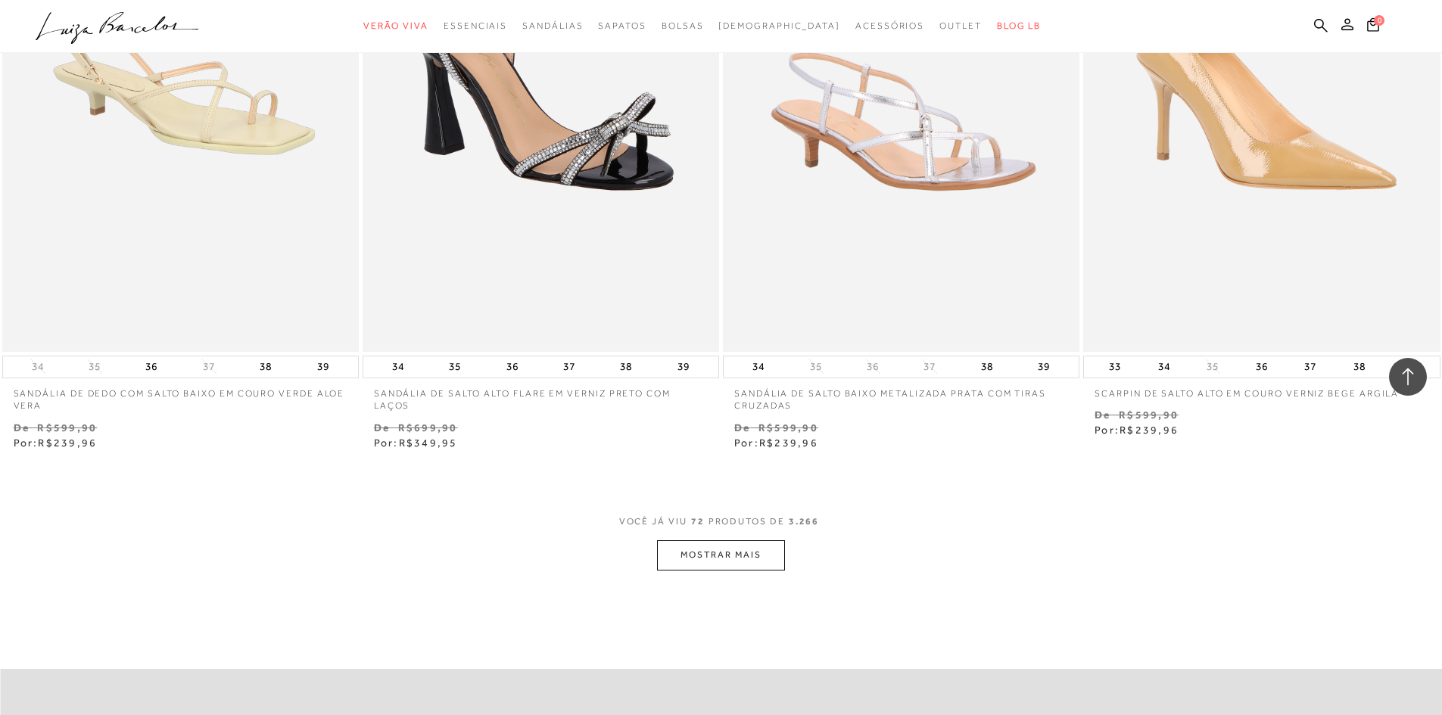
scroll to position [11281, 0]
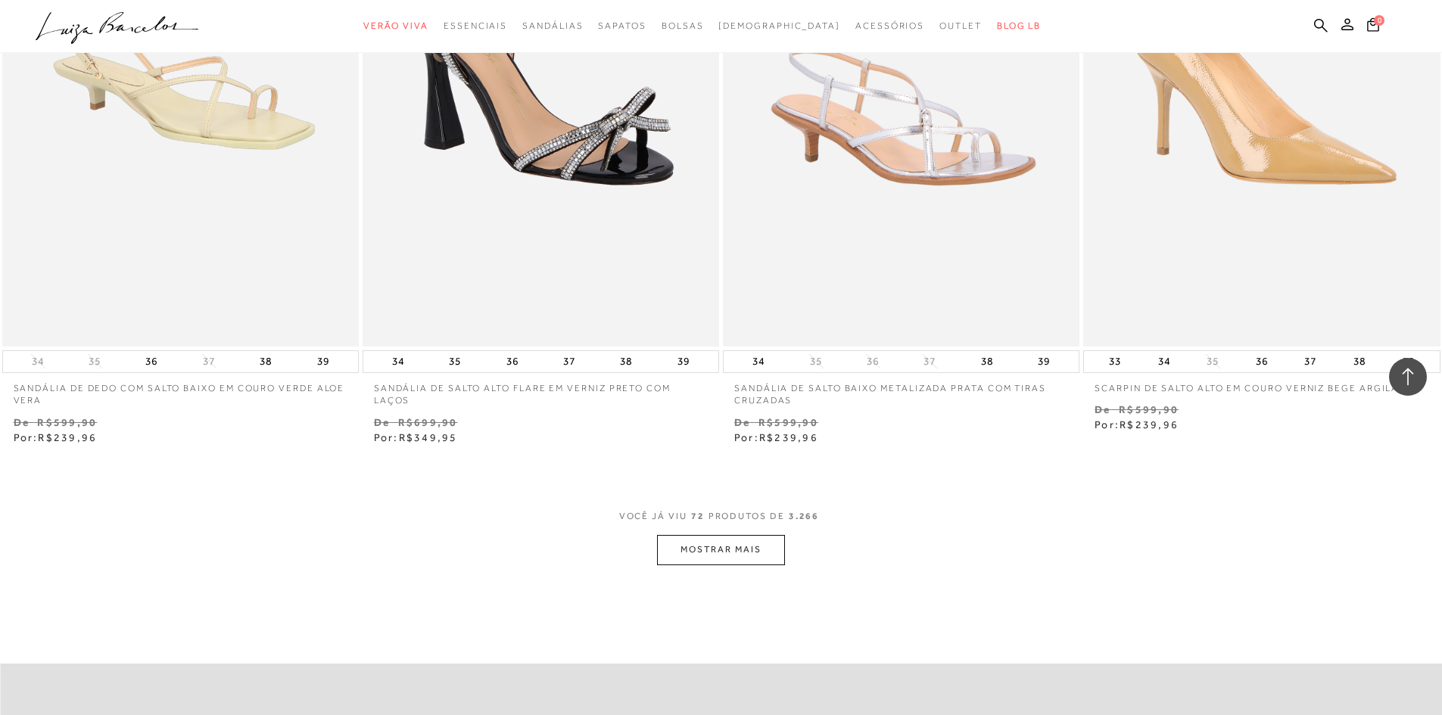
click at [728, 560] on button "MOSTRAR MAIS" at bounding box center [720, 550] width 127 height 30
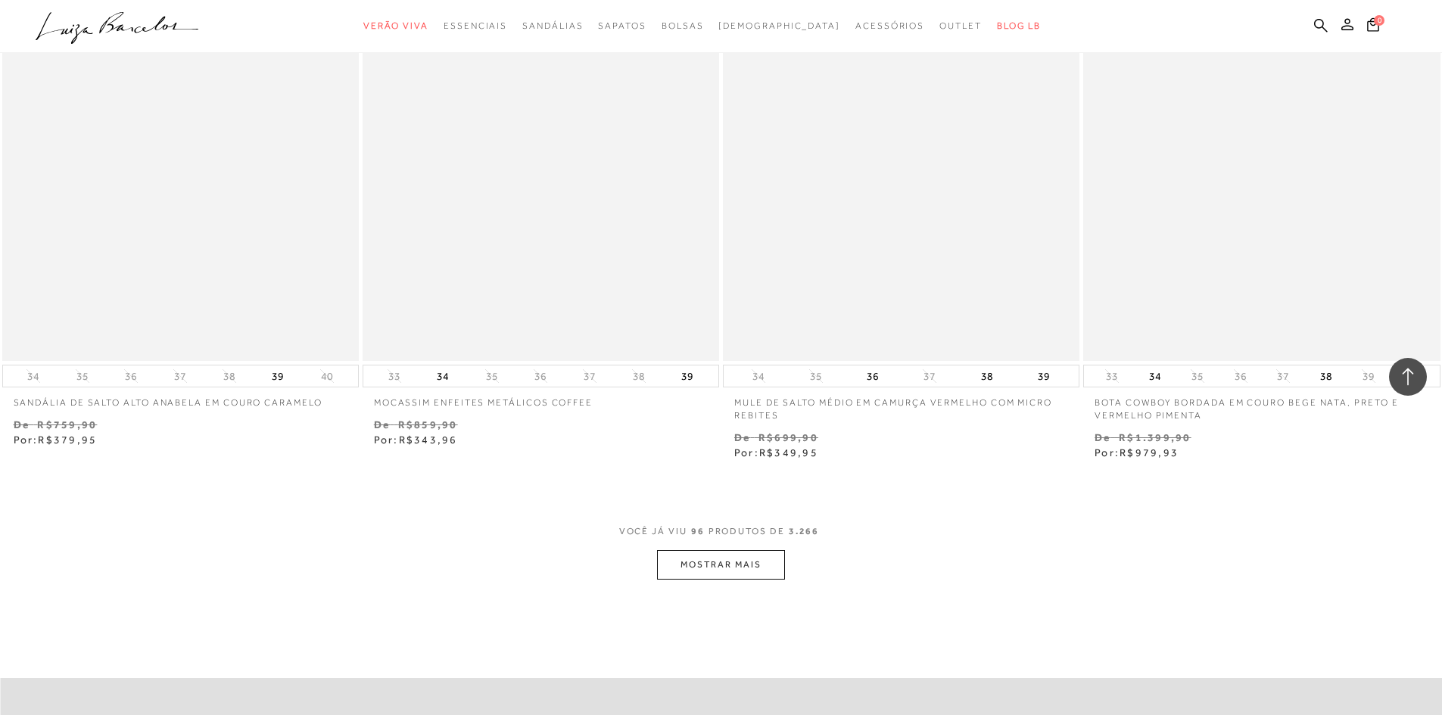
scroll to position [15445, 0]
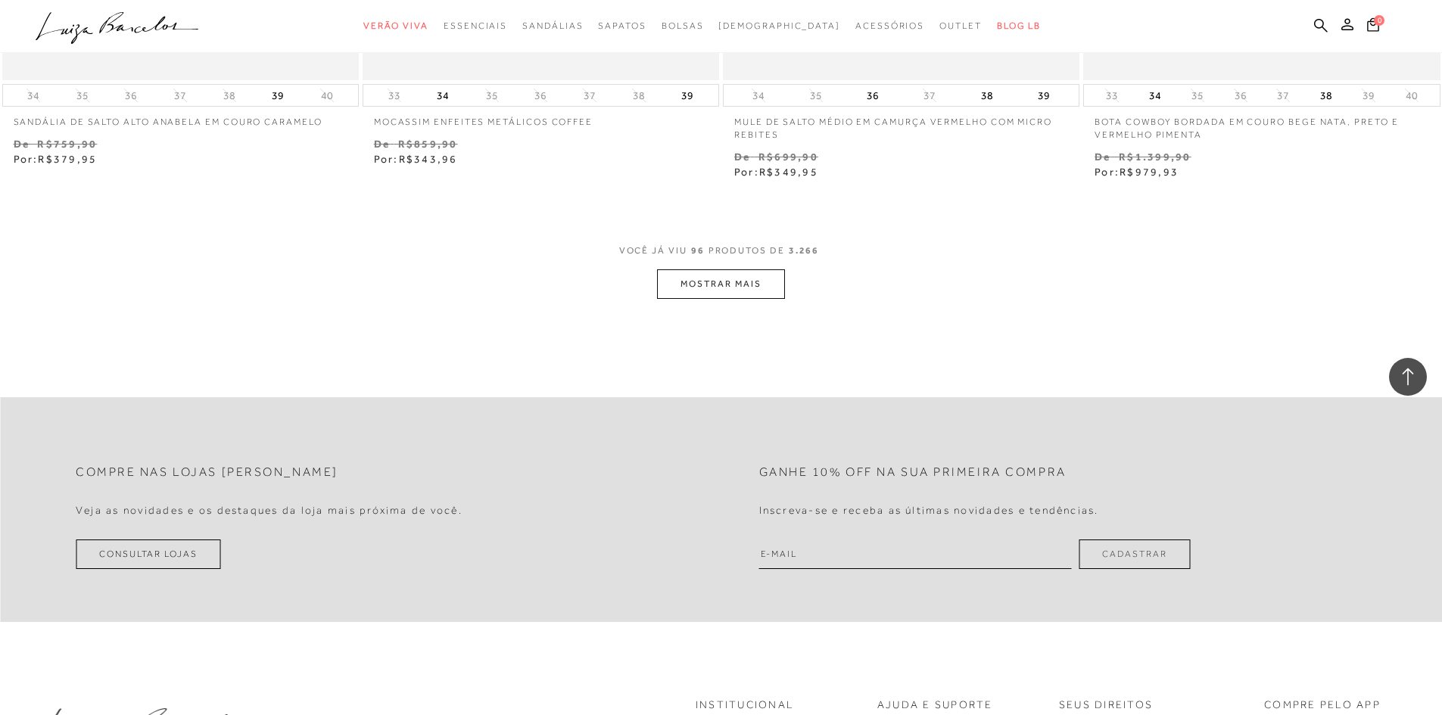
click at [759, 283] on button "MOSTRAR MAIS" at bounding box center [720, 285] width 127 height 30
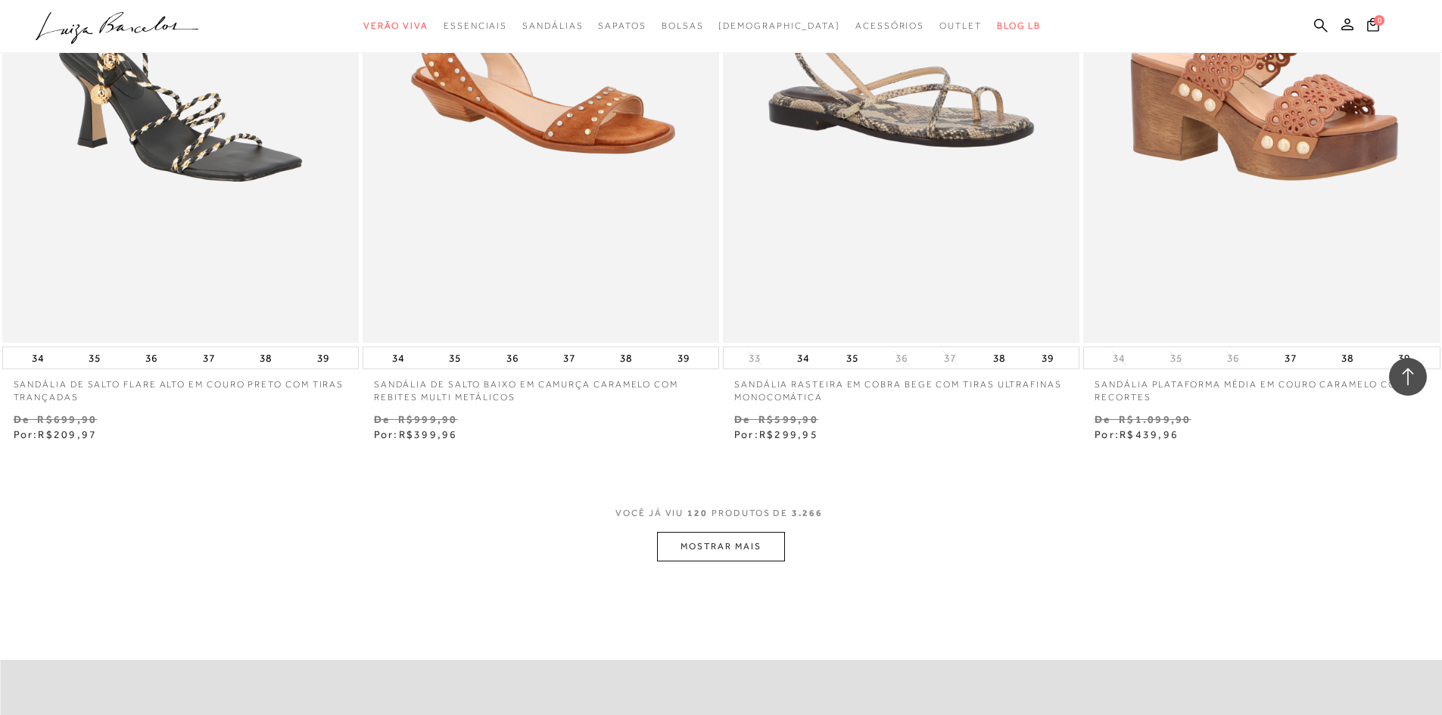
scroll to position [19079, 0]
click at [792, 24] on span "[DEMOGRAPHIC_DATA]" at bounding box center [780, 25] width 122 height 11
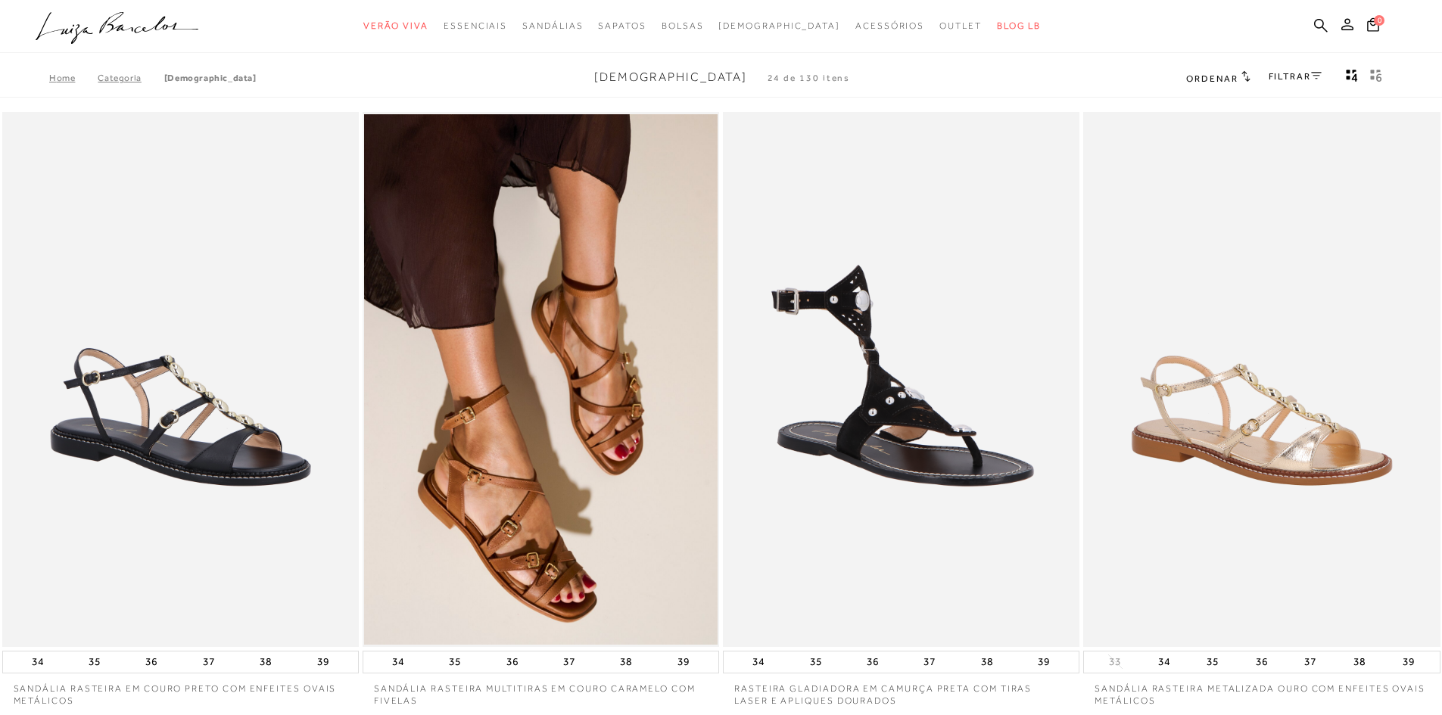
click at [1342, 75] on button "Mostrar 4 produtos por linha" at bounding box center [1352, 78] width 21 height 20
click at [1349, 75] on icon "Mostrar 4 produtos por linha" at bounding box center [1352, 76] width 12 height 14
click at [1305, 73] on link "FILTRAR" at bounding box center [1295, 76] width 53 height 11
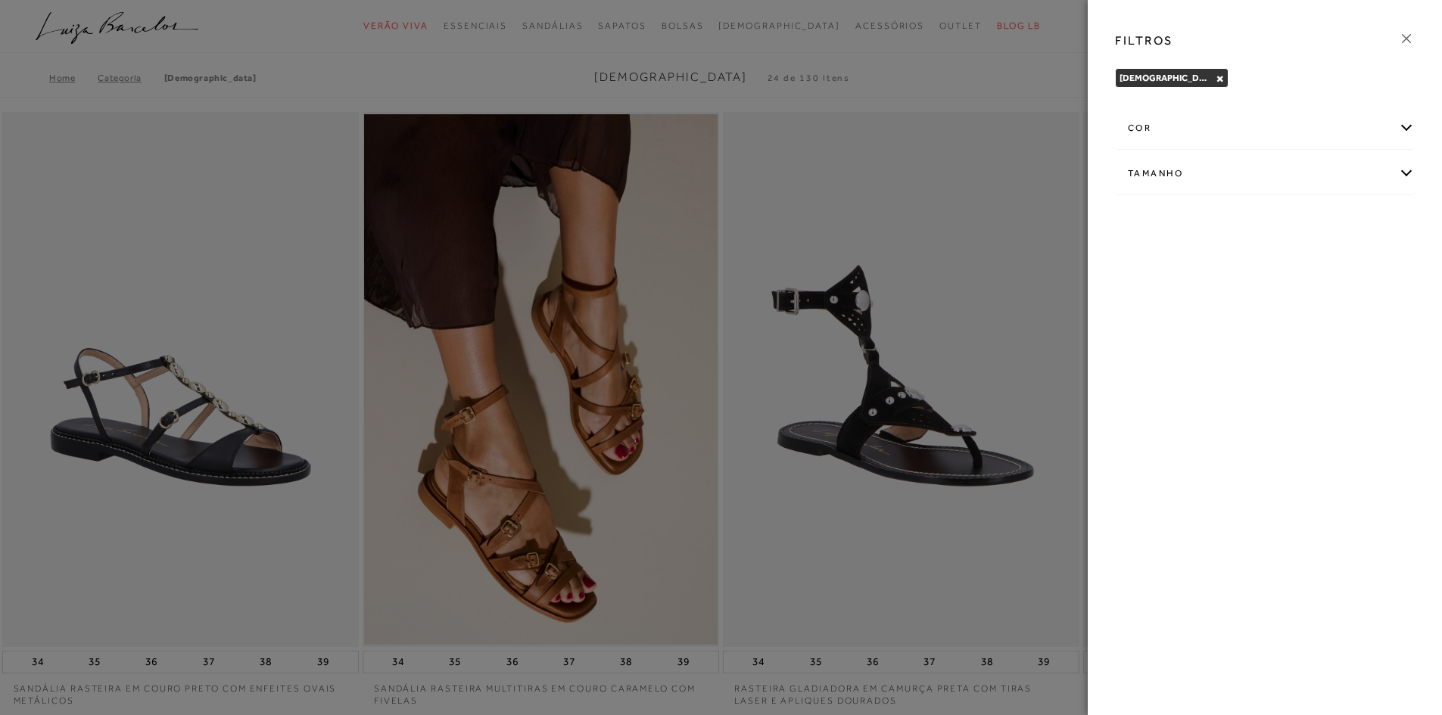
click at [1222, 179] on div "Tamanho" at bounding box center [1265, 174] width 298 height 40
click at [1211, 313] on label "40" at bounding box center [1202, 303] width 35 height 33
click at [1197, 313] on input "40" at bounding box center [1189, 305] width 15 height 15
checkbox input "true"
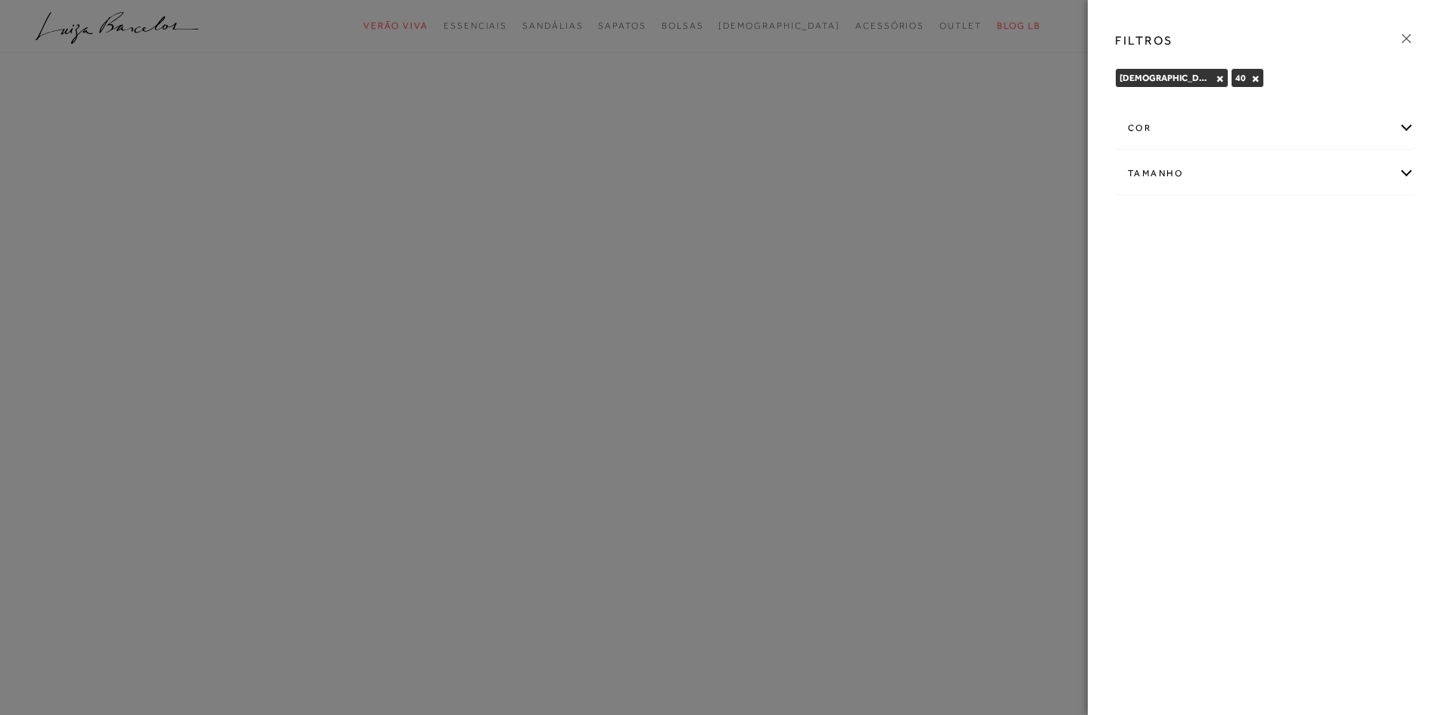
click at [1404, 37] on icon at bounding box center [1406, 38] width 17 height 17
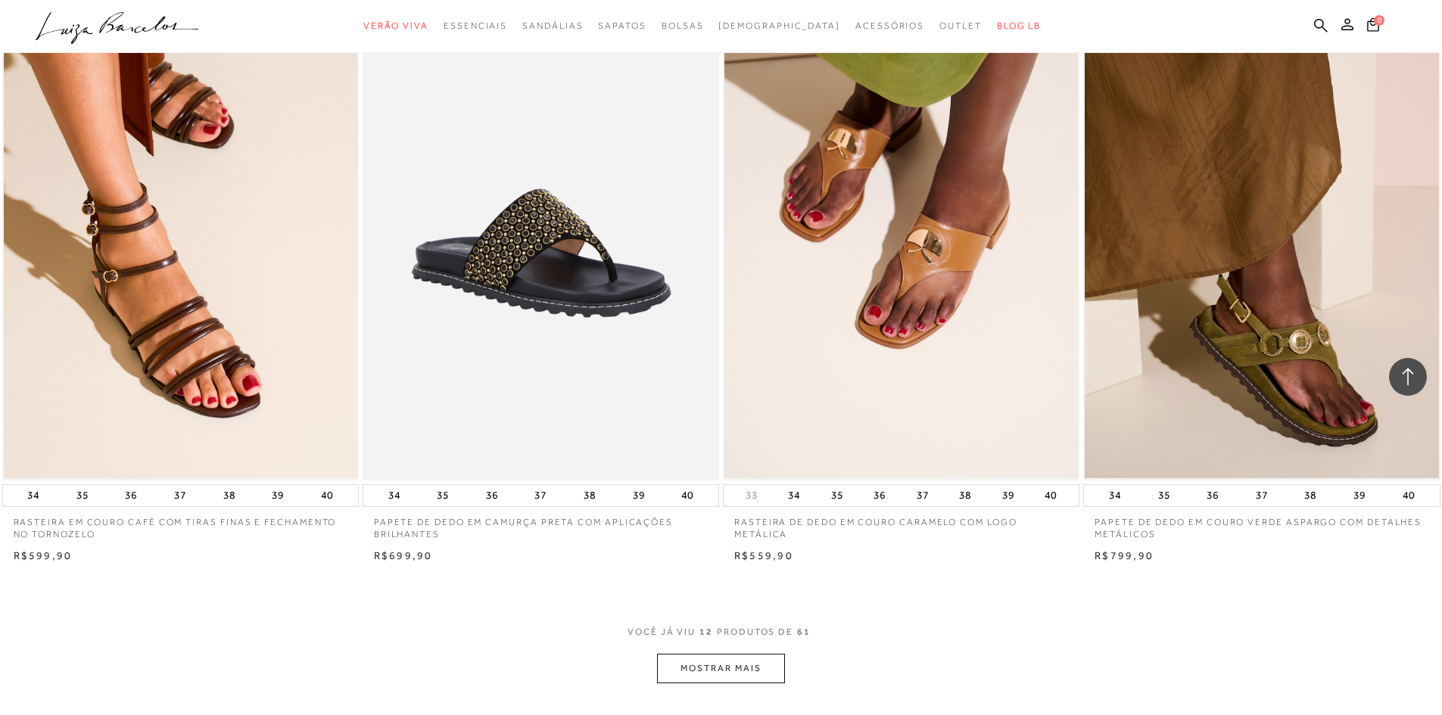
scroll to position [1741, 0]
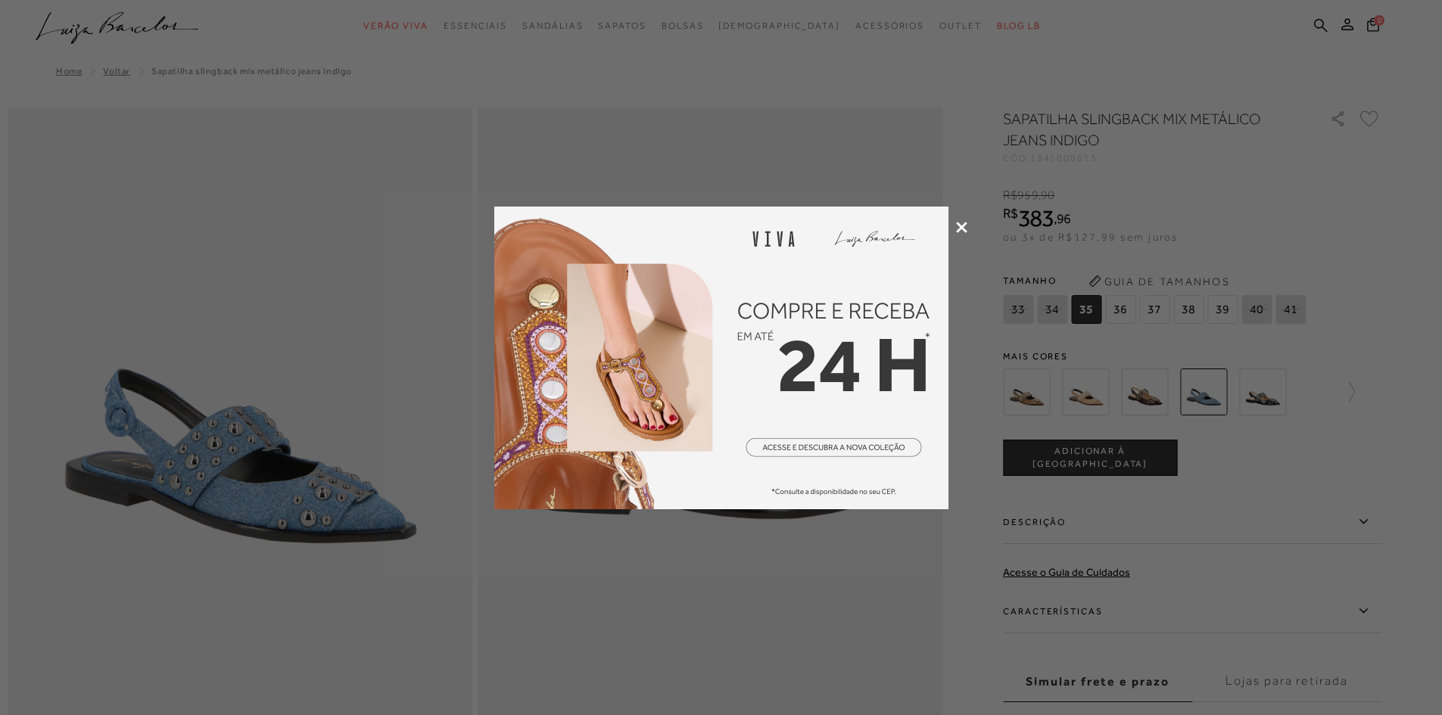
click at [957, 230] on icon at bounding box center [961, 227] width 11 height 11
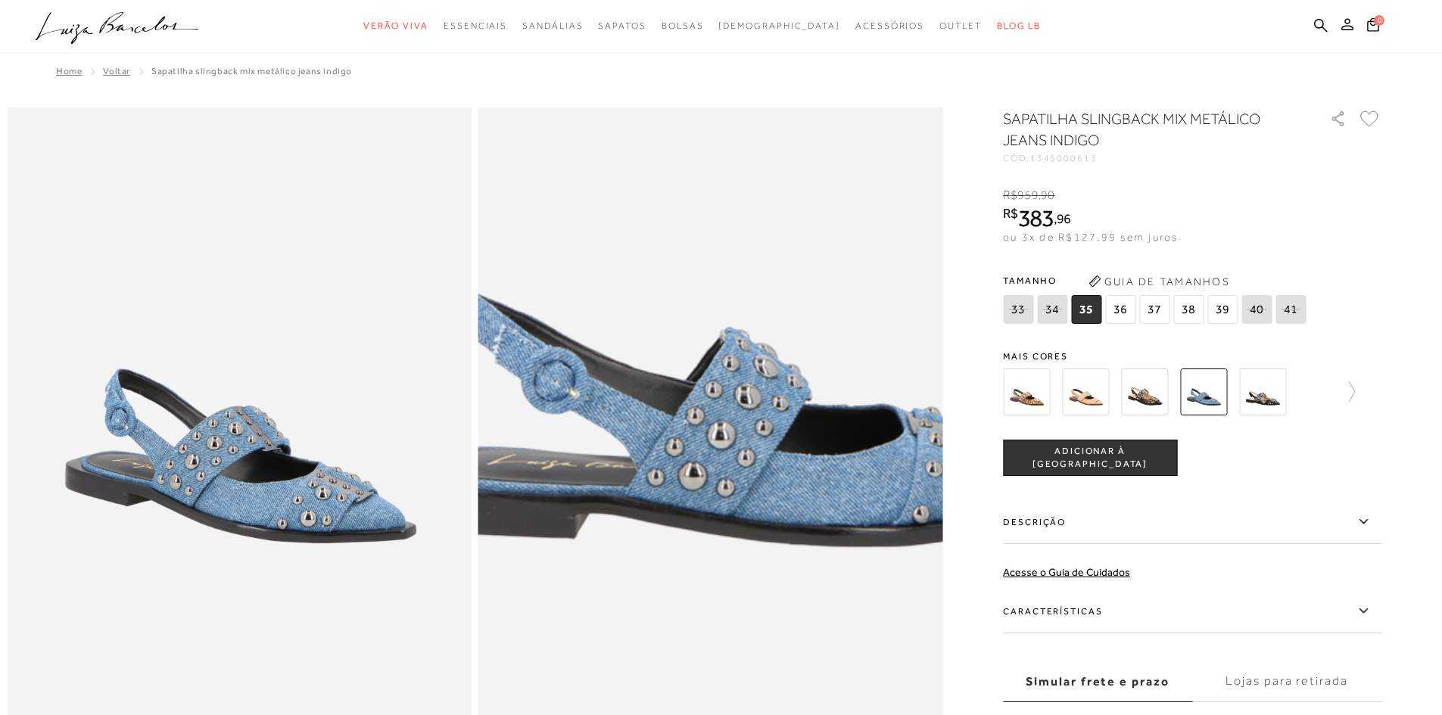
click at [685, 496] on img at bounding box center [737, 421] width 929 height 1394
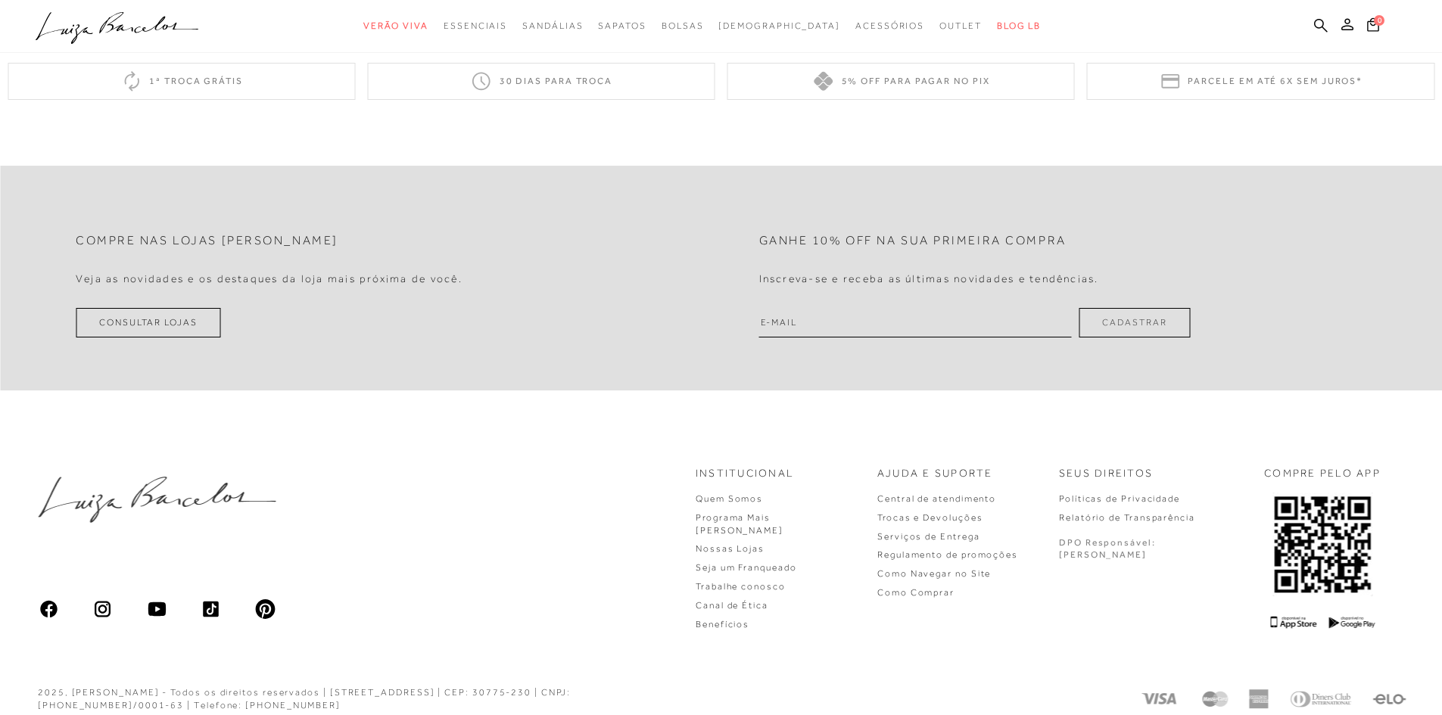
scroll to position [1514, 0]
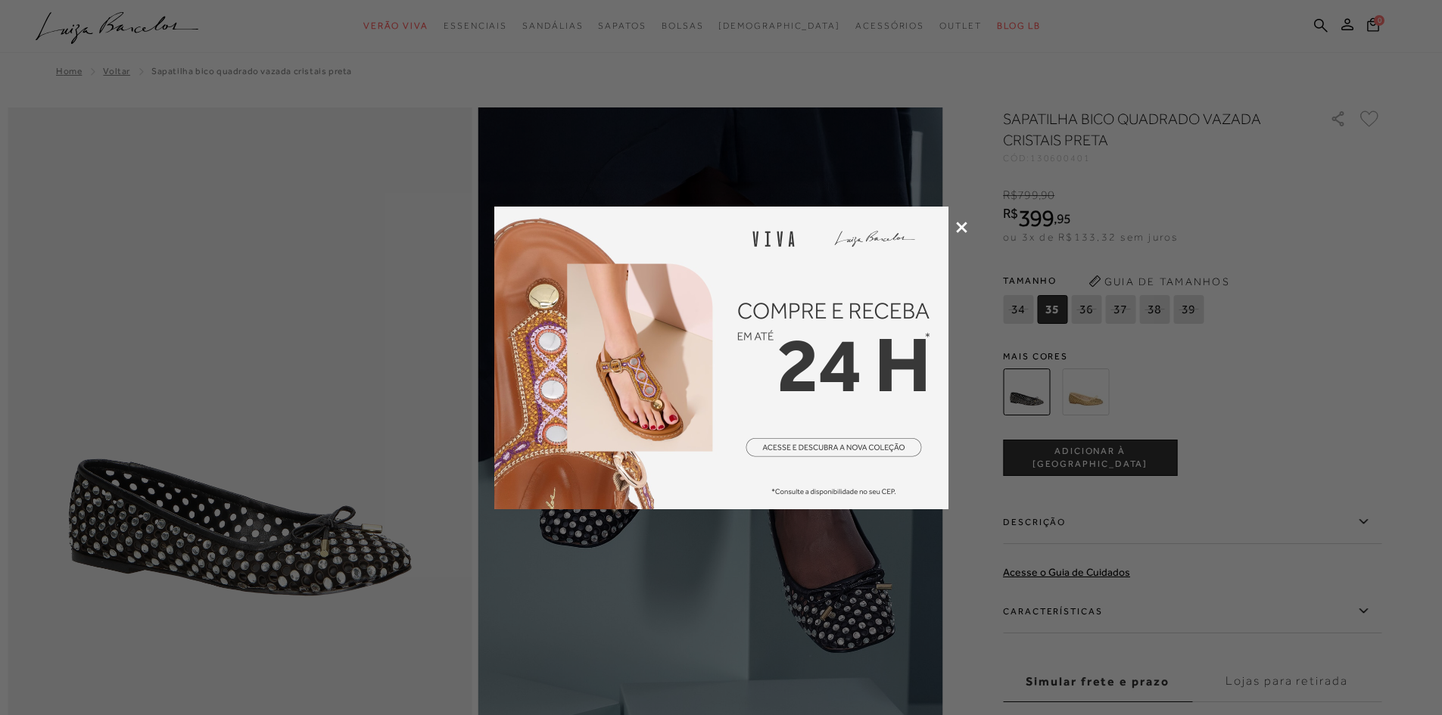
click at [959, 225] on icon at bounding box center [961, 227] width 11 height 11
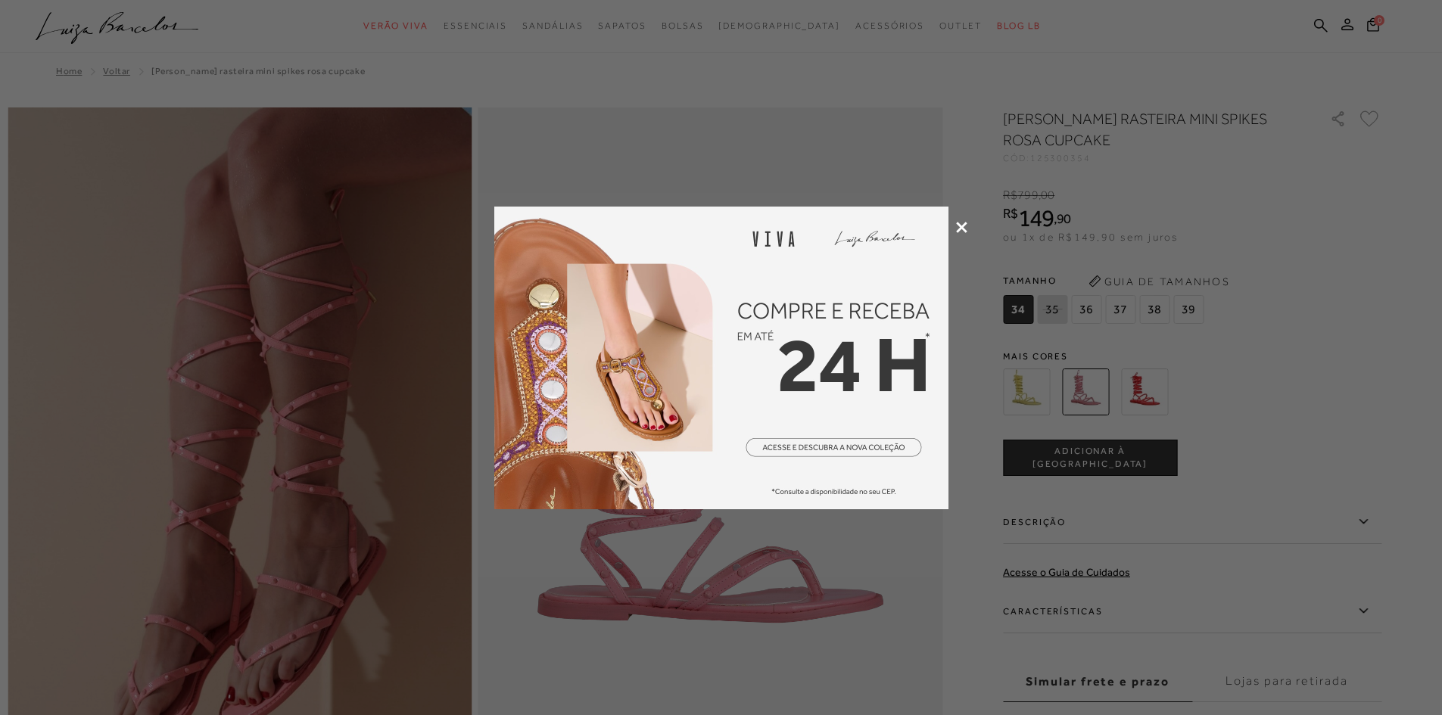
click at [966, 219] on div at bounding box center [721, 357] width 1442 height 715
